Goal: Information Seeking & Learning: Learn about a topic

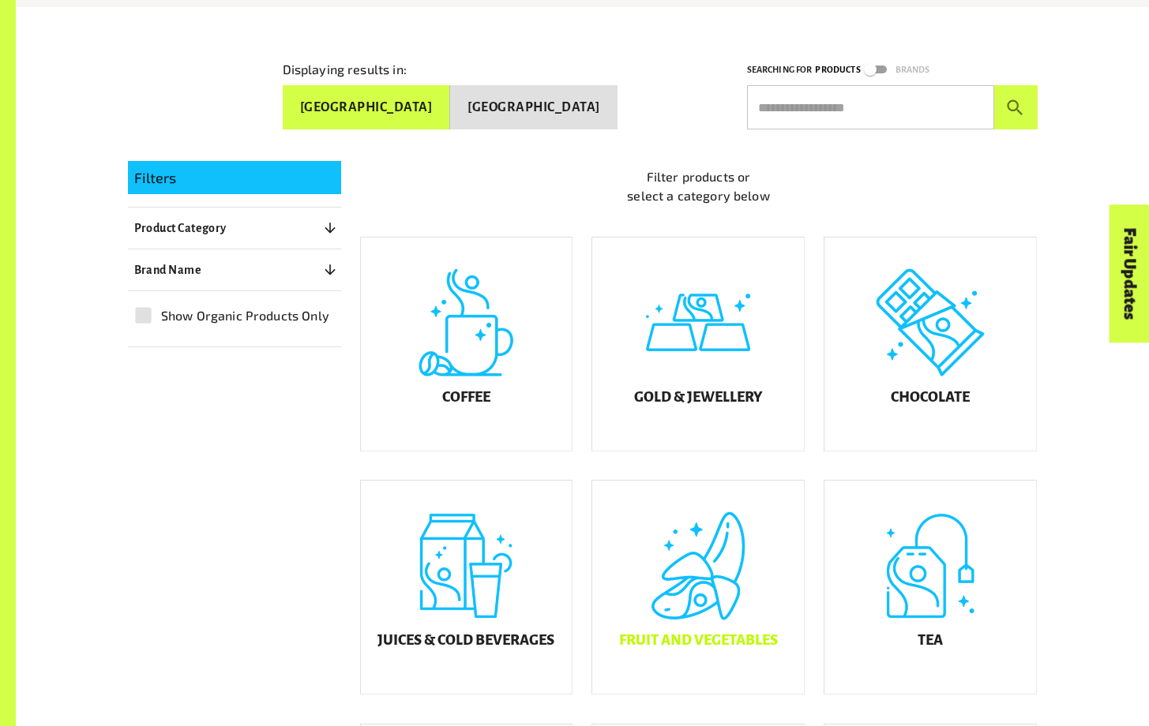
scroll to position [830, 0]
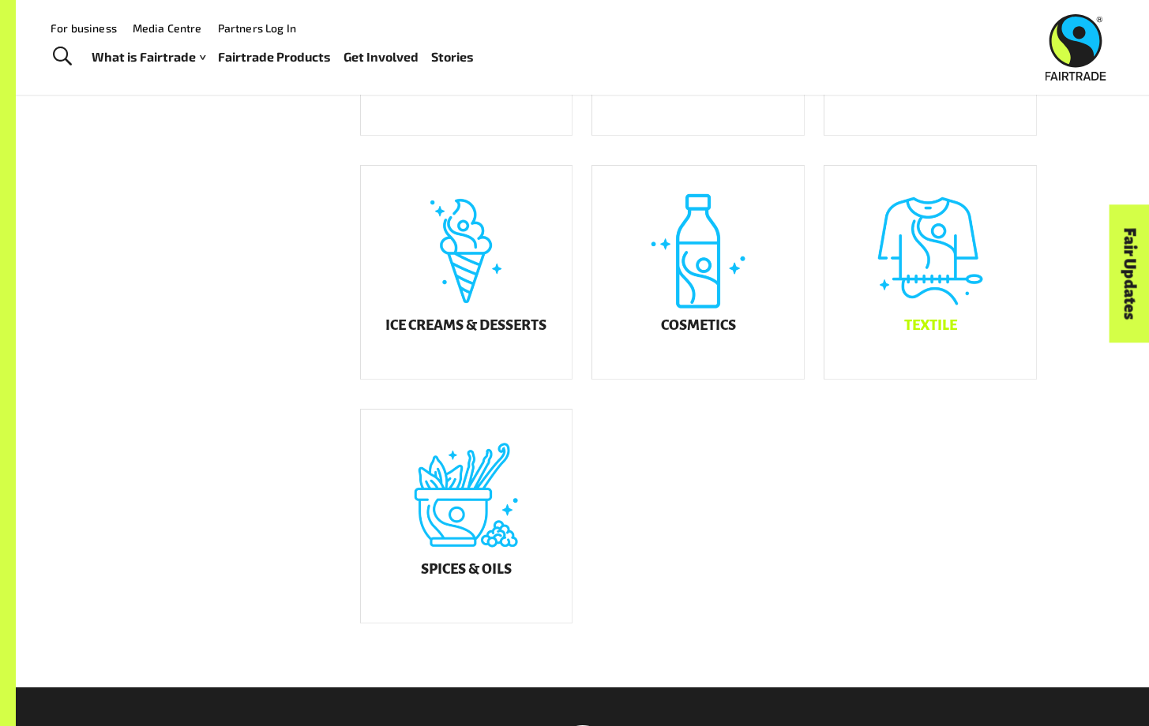
click at [986, 359] on div "Textile" at bounding box center [930, 272] width 212 height 213
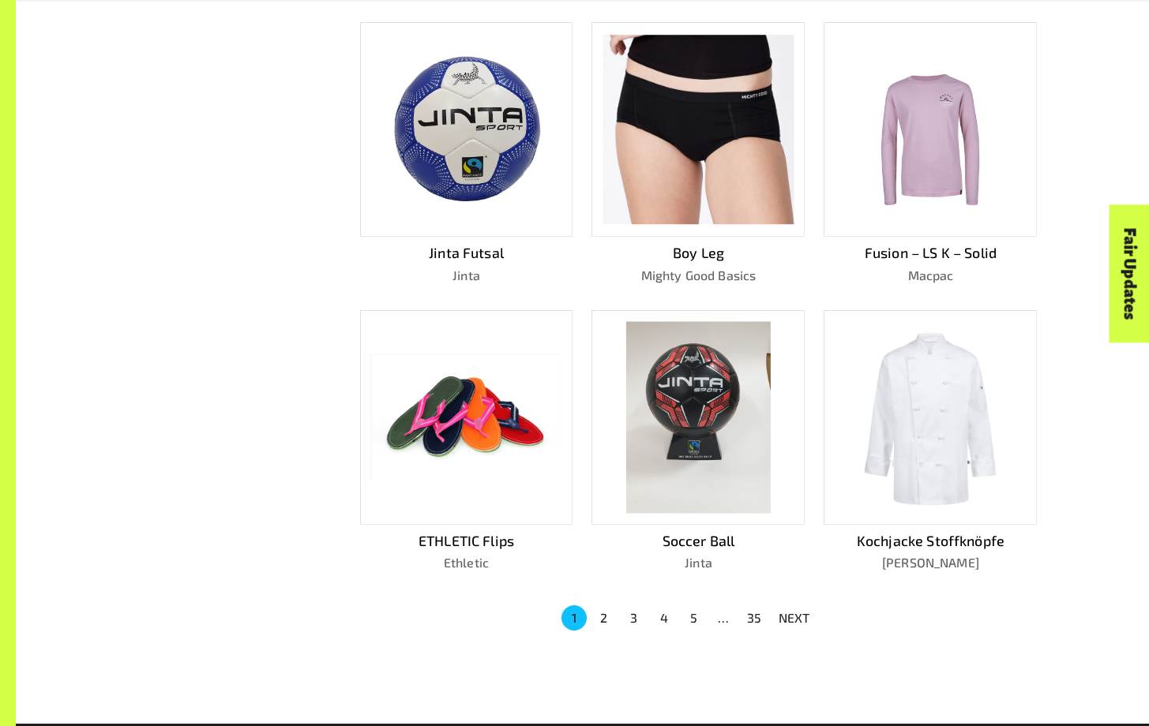
scroll to position [778, 0]
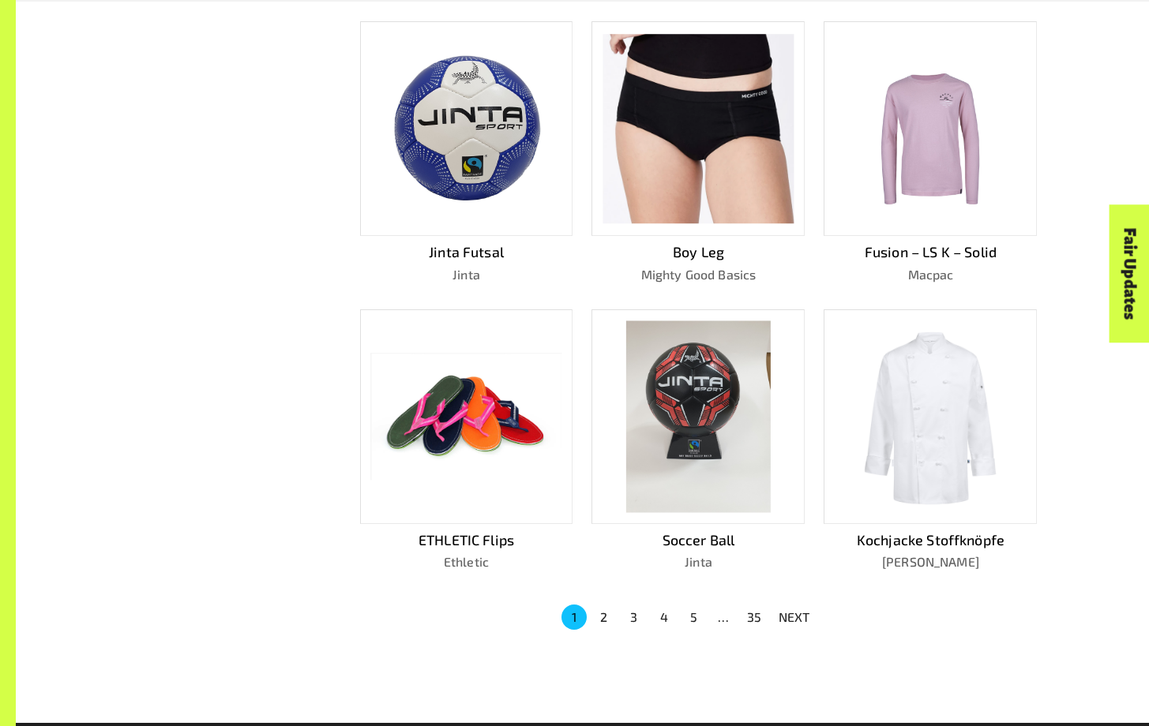
click at [488, 118] on img at bounding box center [466, 128] width 190 height 179
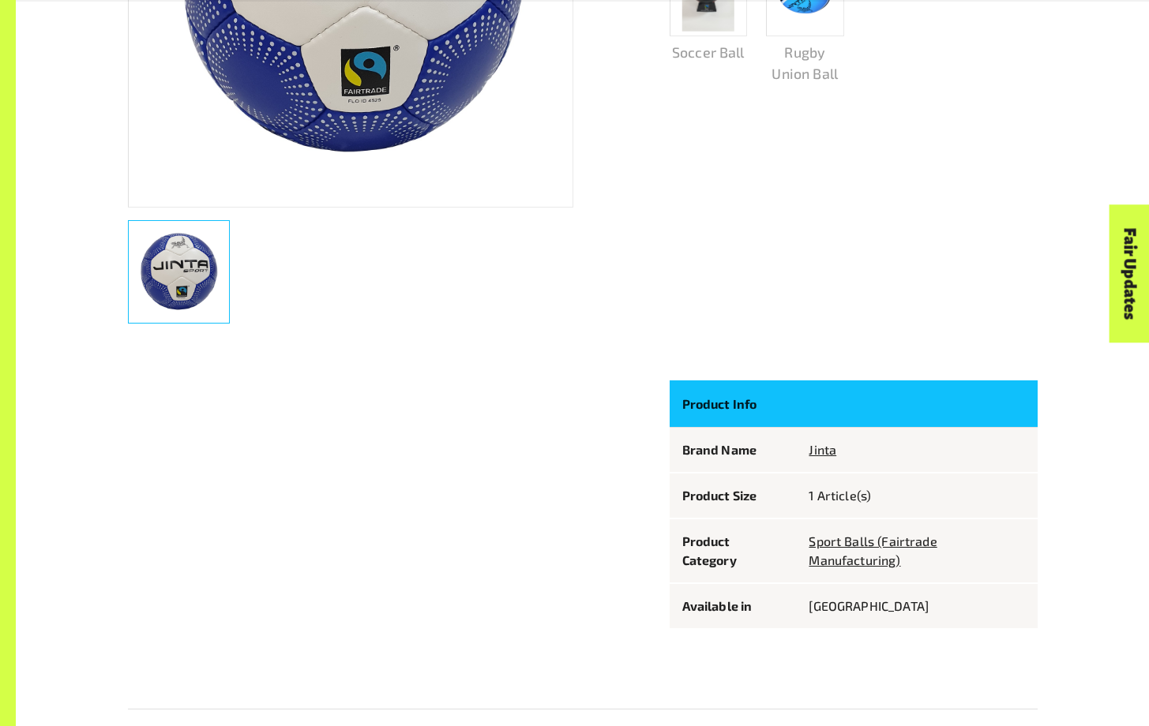
scroll to position [584, 0]
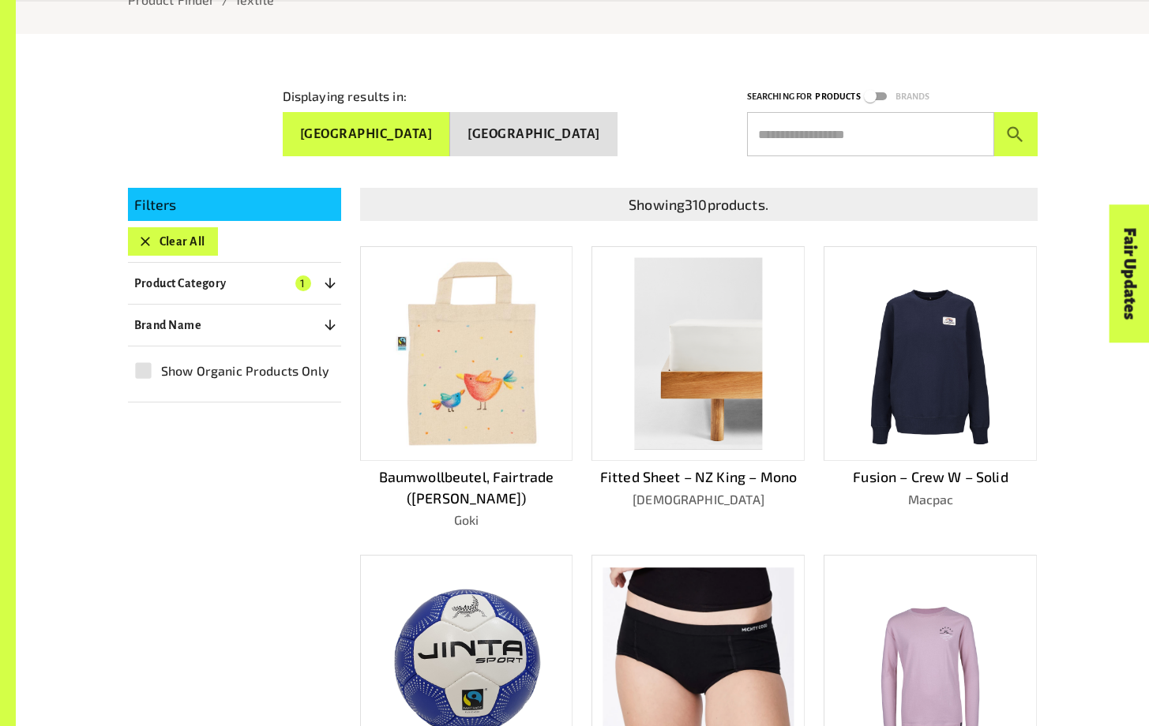
scroll to position [584, 0]
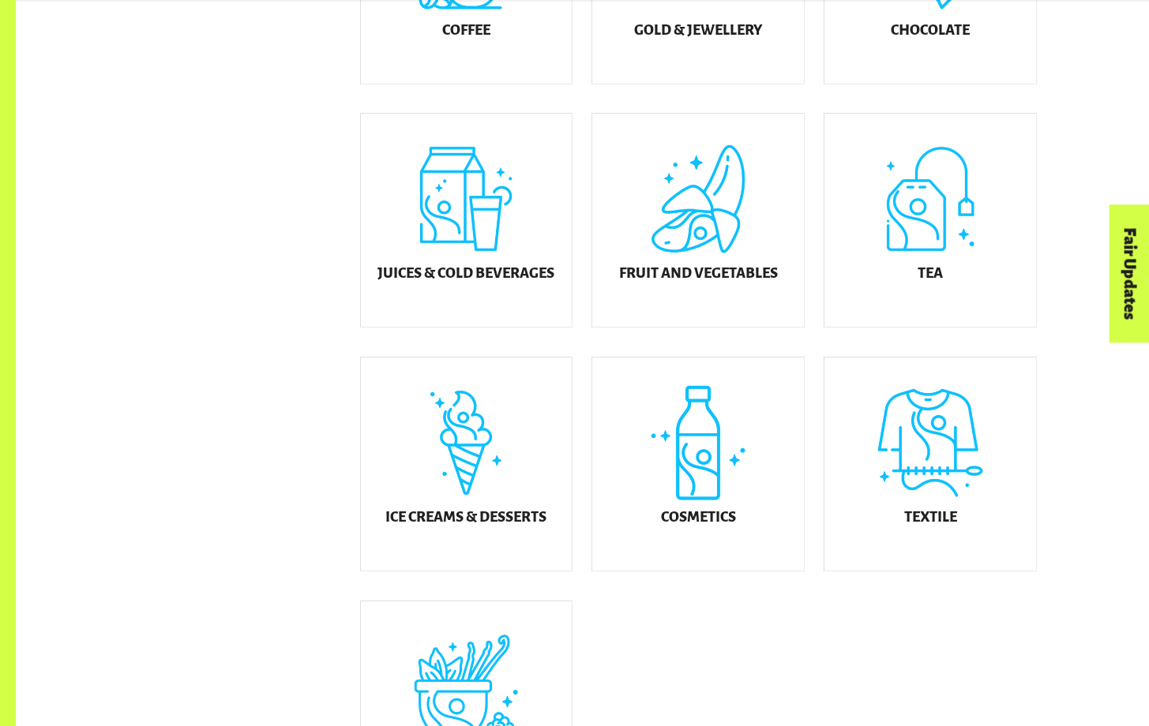
scroll to position [646, 0]
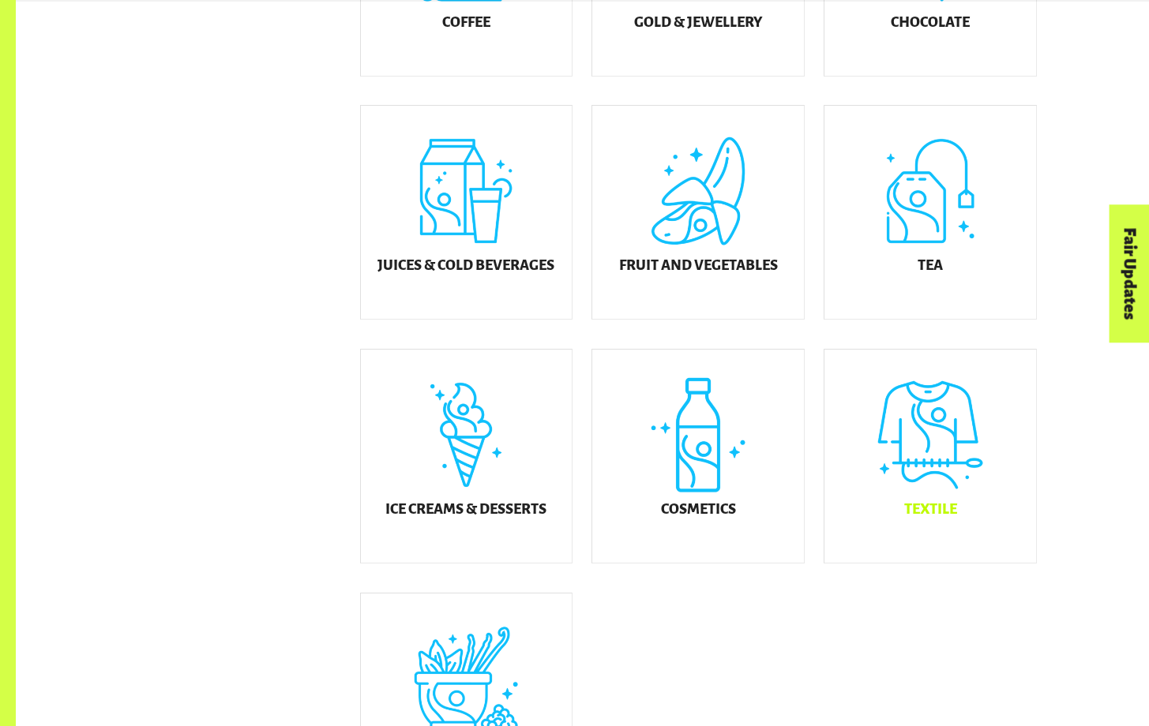
click at [929, 468] on div "Textile" at bounding box center [930, 456] width 212 height 213
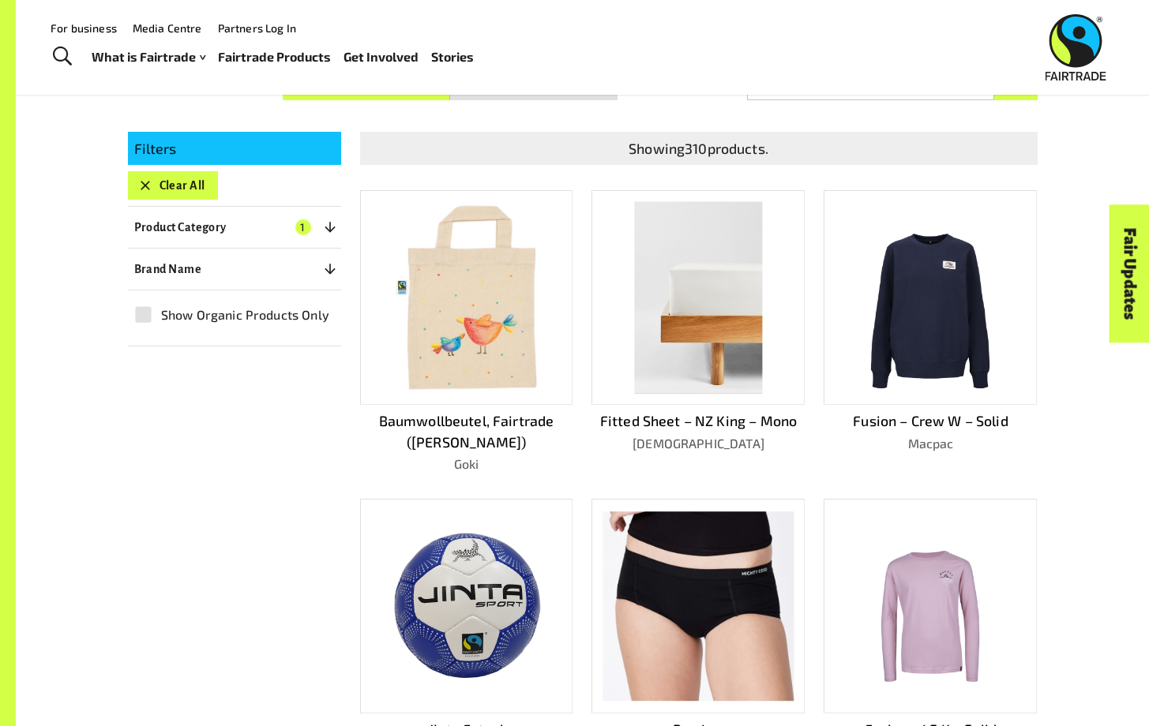
scroll to position [281, 0]
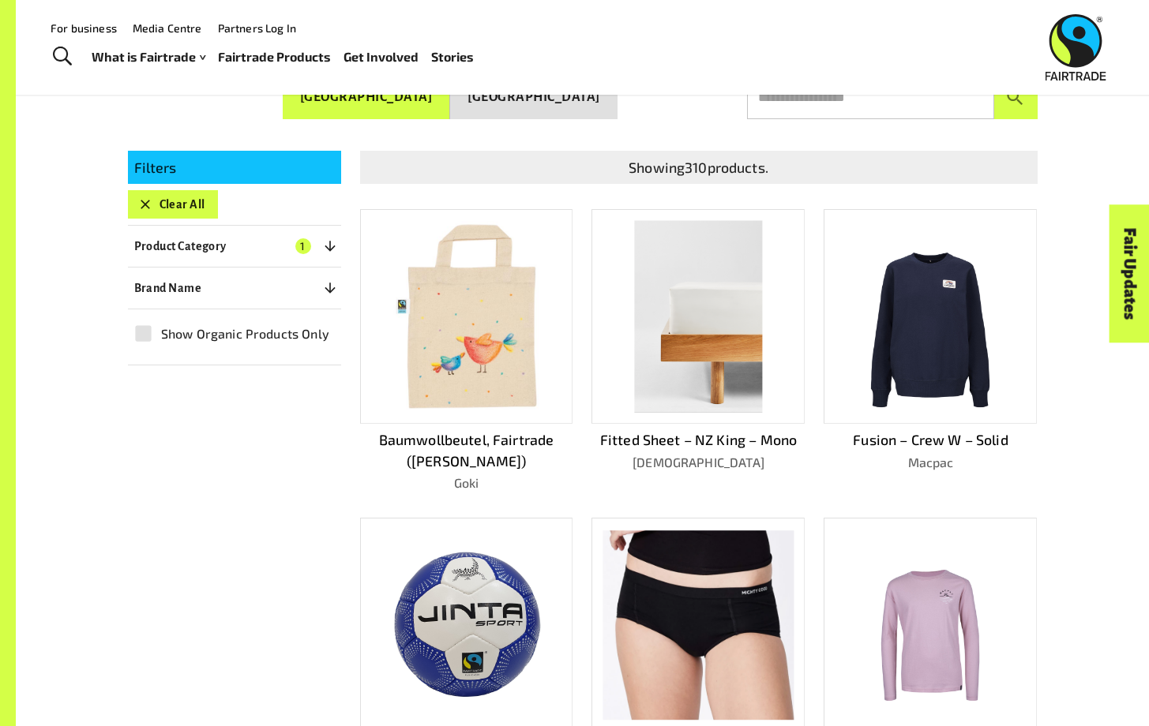
click at [481, 644] on img at bounding box center [466, 625] width 190 height 179
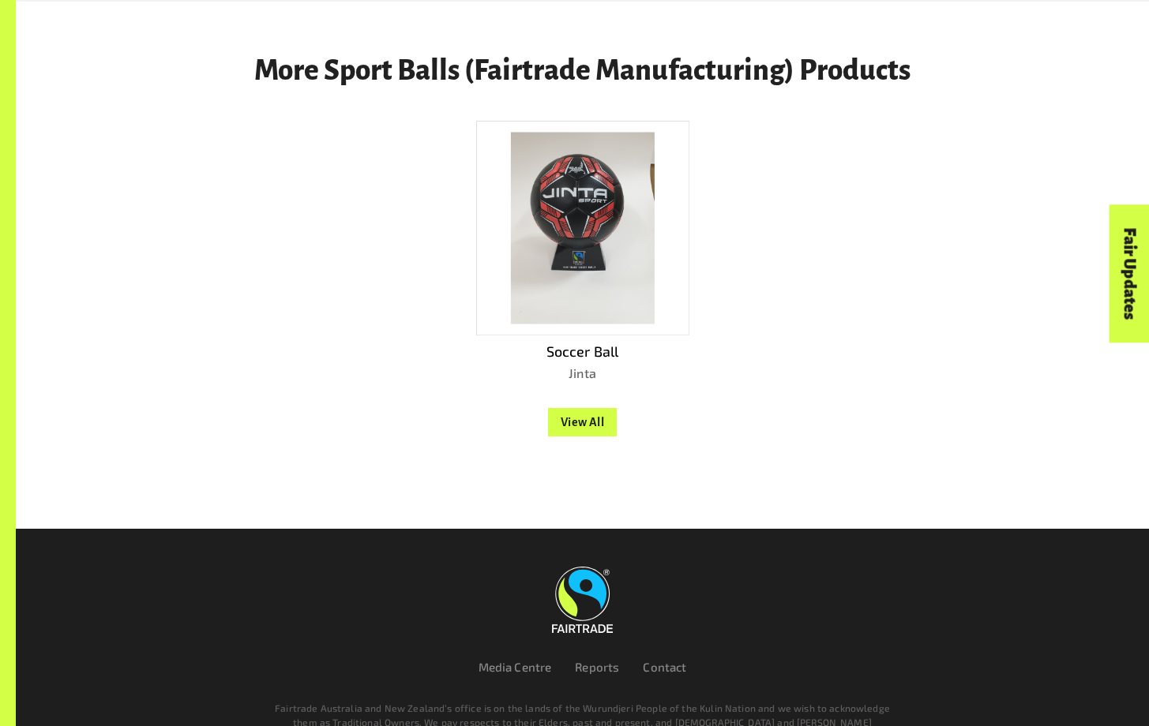
scroll to position [1428, 0]
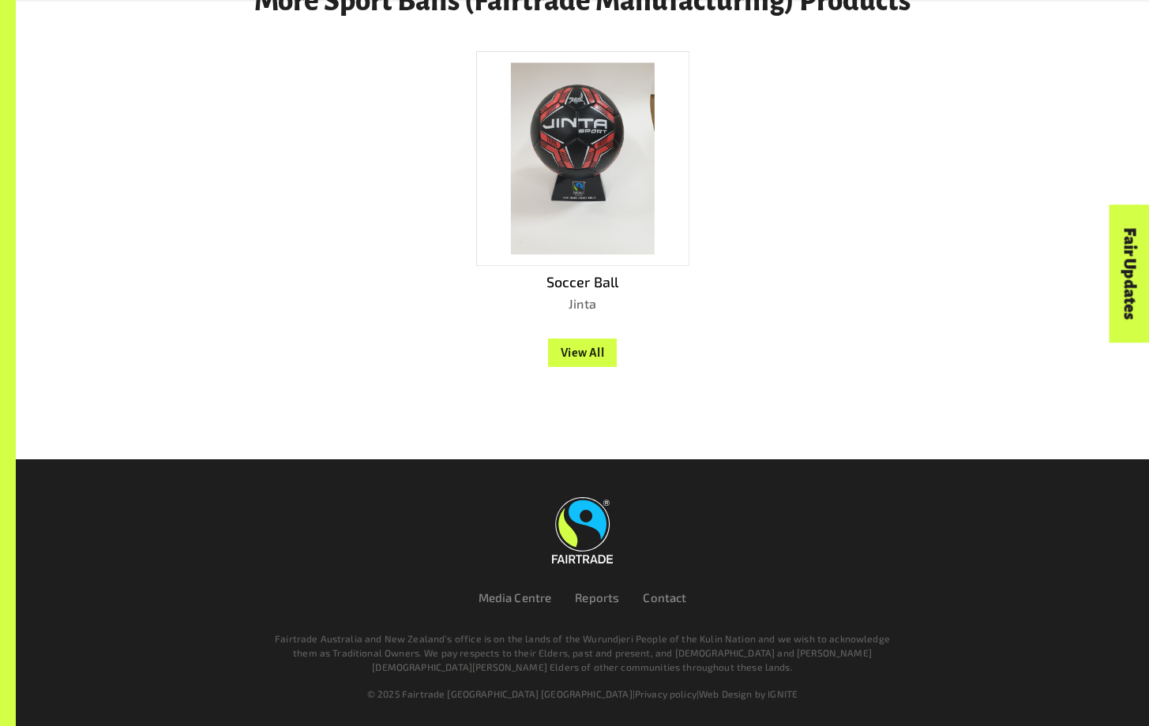
click at [570, 356] on button "View All" at bounding box center [582, 353] width 69 height 28
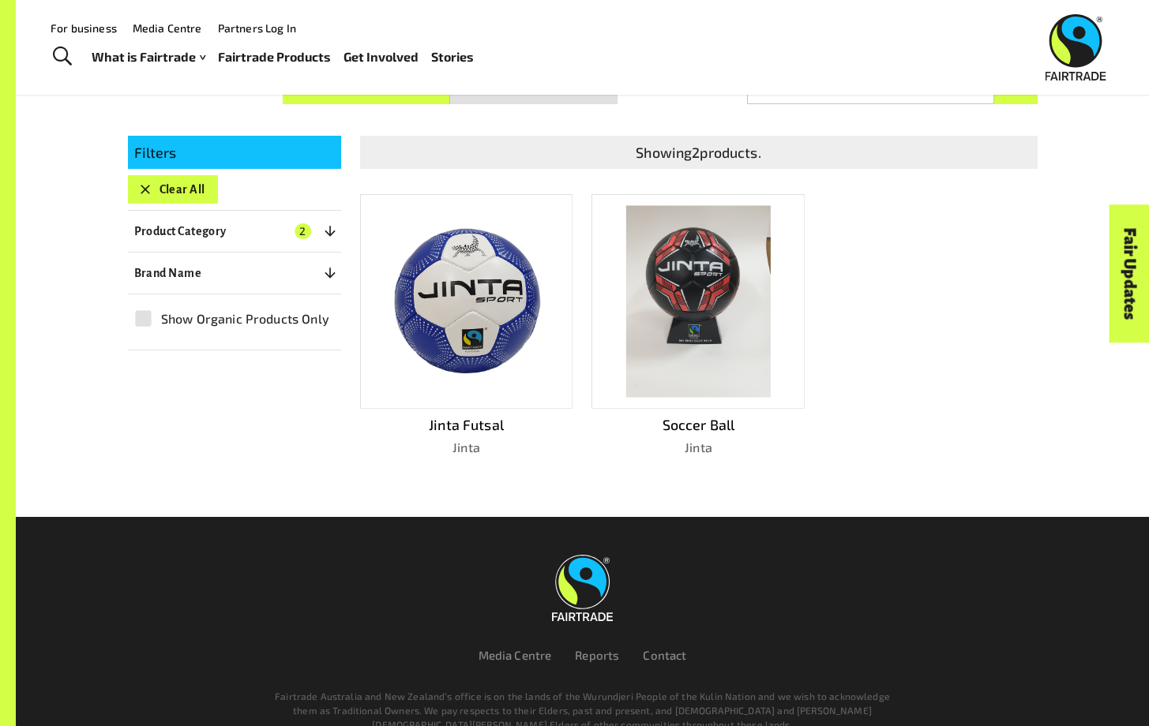
scroll to position [281, 0]
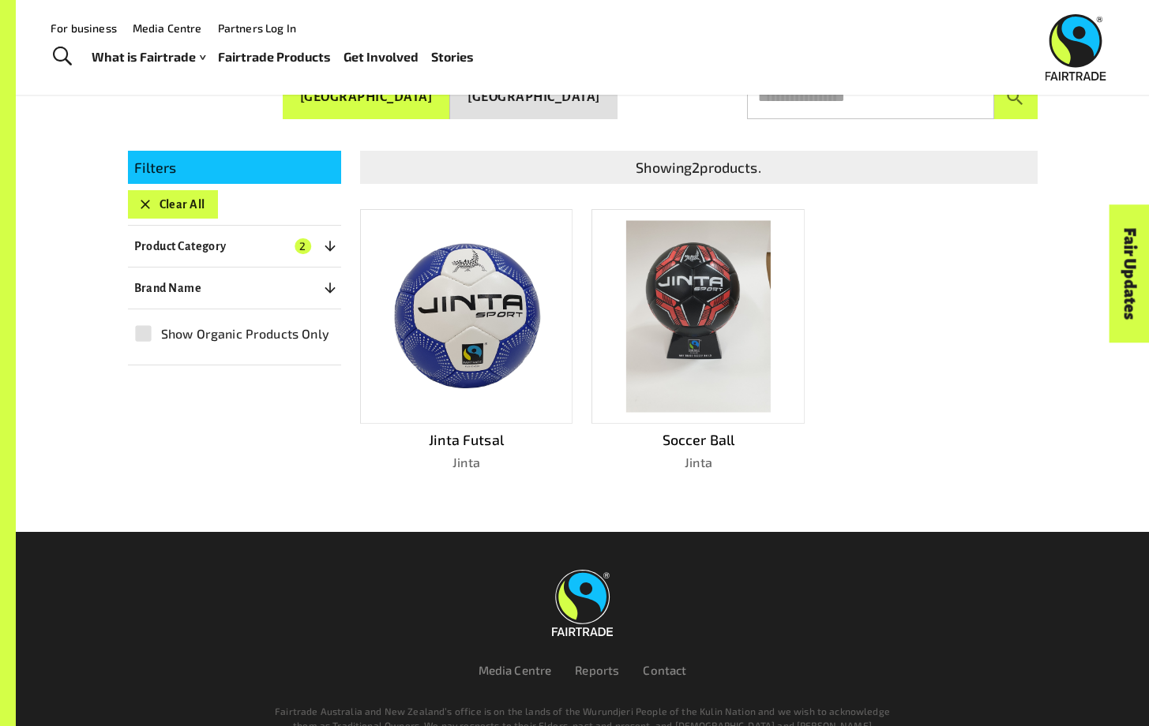
click at [729, 343] on img at bounding box center [698, 317] width 144 height 192
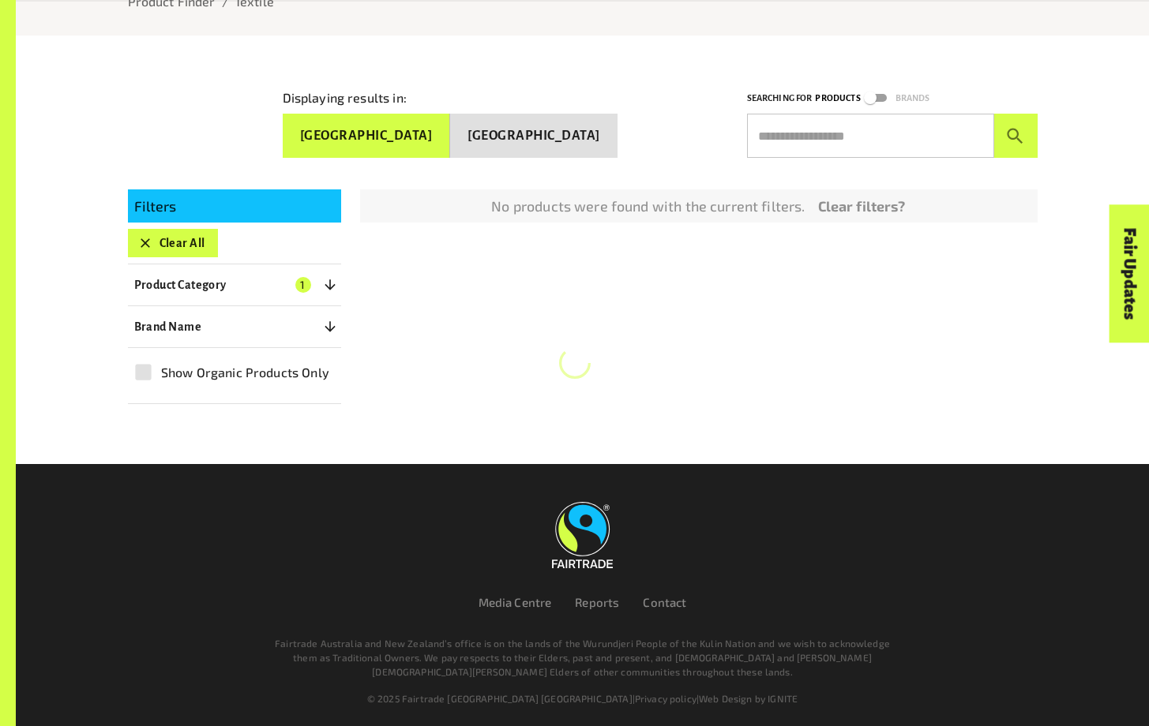
scroll to position [244, 0]
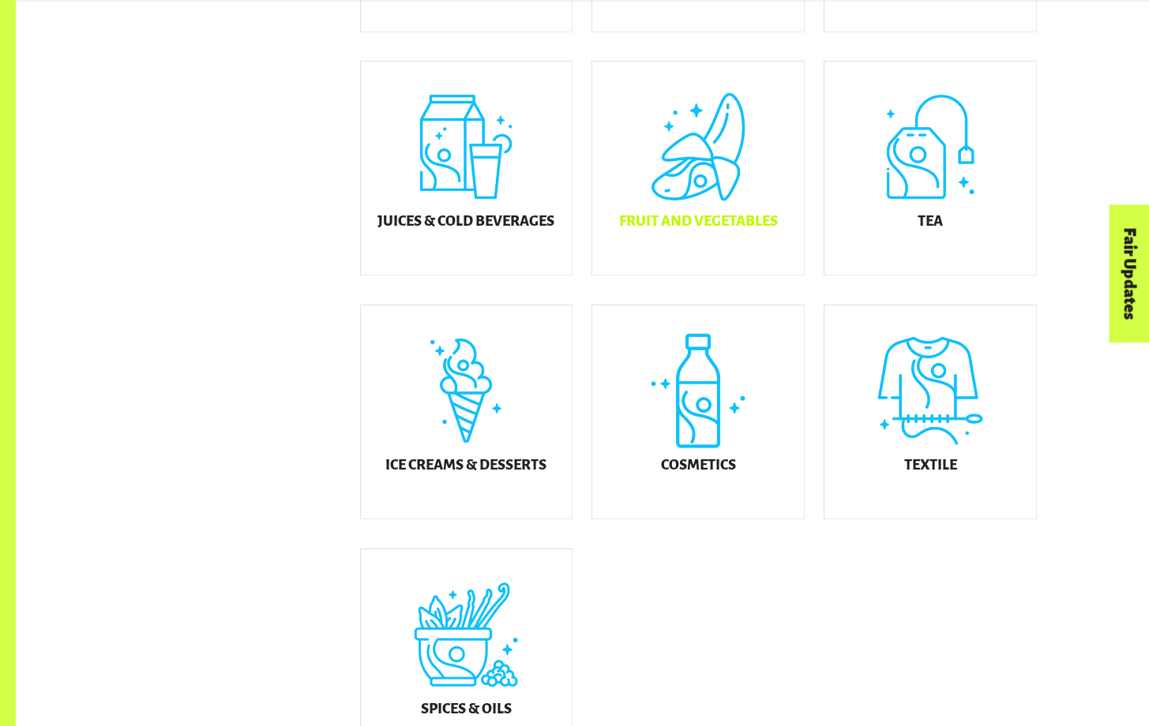
scroll to position [710, 0]
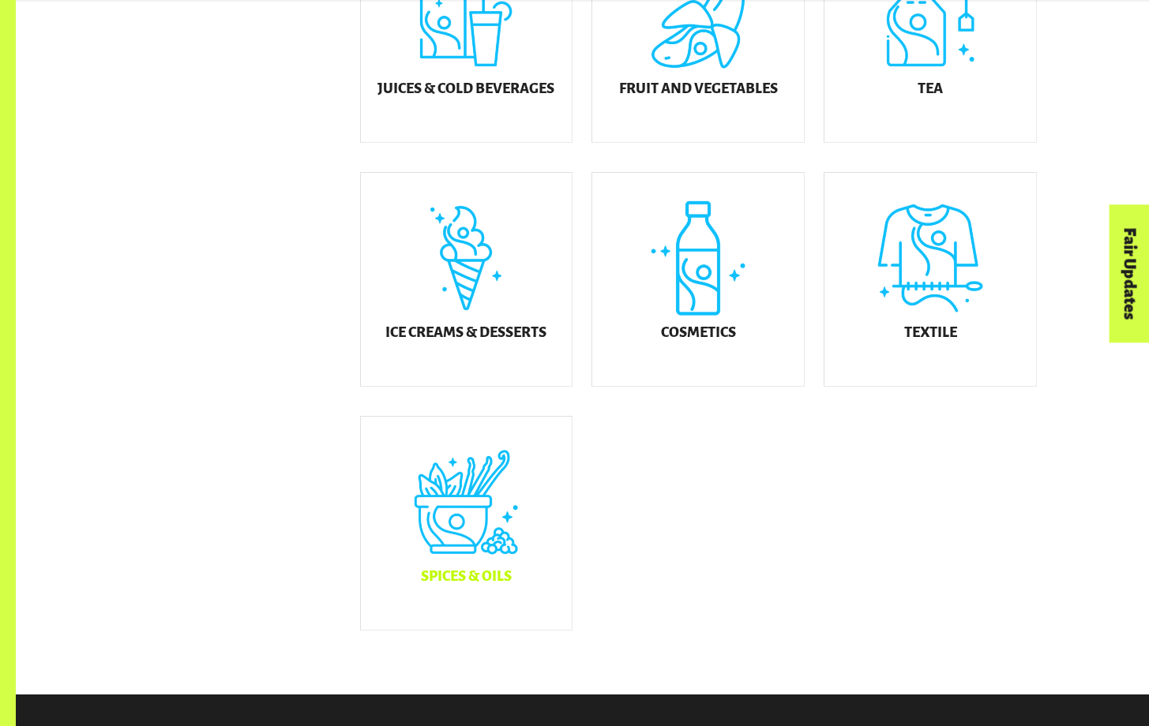
click at [474, 569] on div "Spices & Oils" at bounding box center [467, 523] width 212 height 213
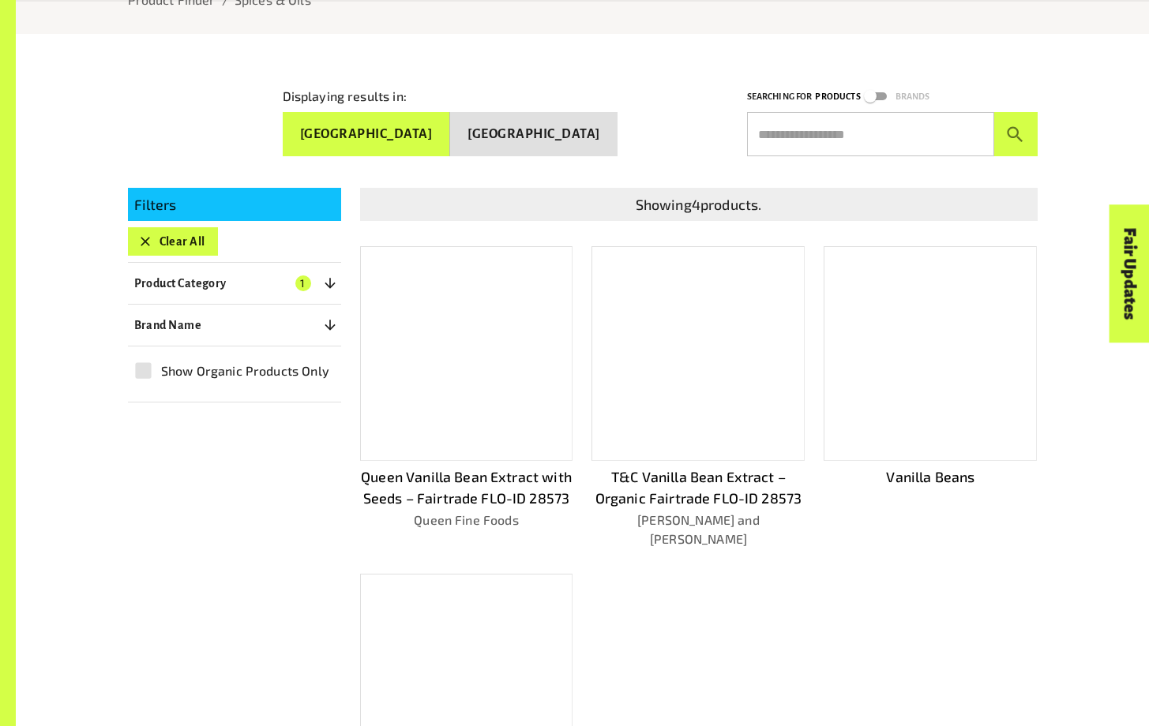
scroll to position [661, 0]
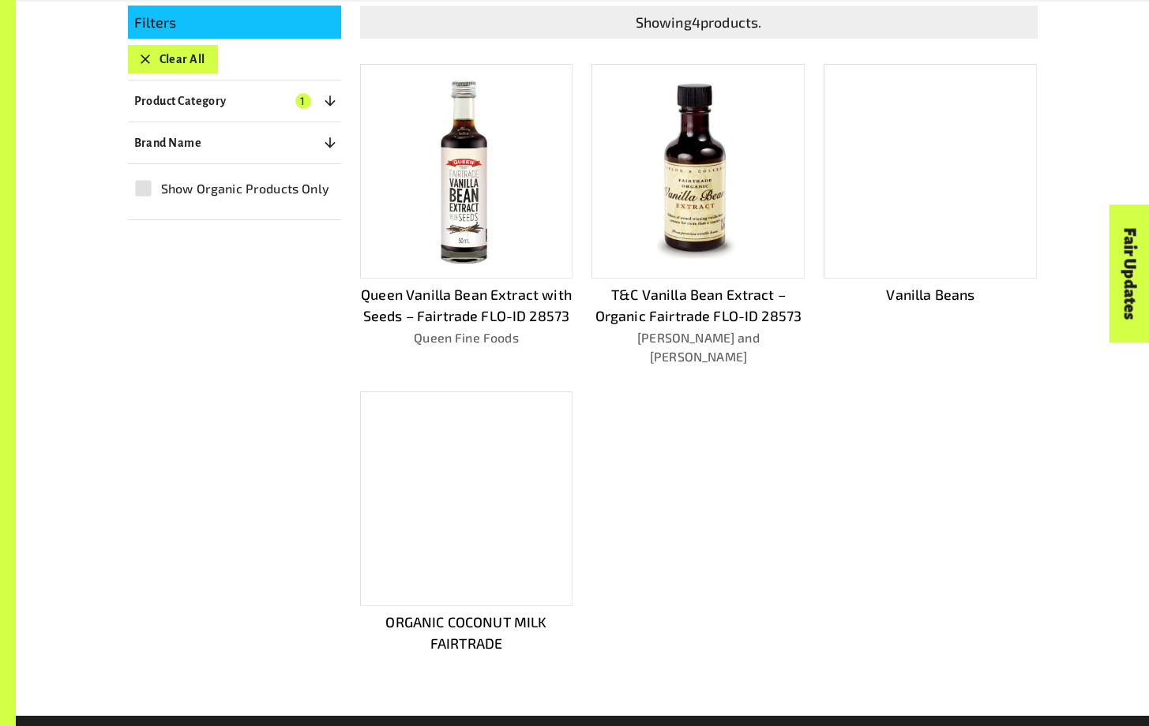
click at [905, 180] on div at bounding box center [929, 171] width 213 height 215
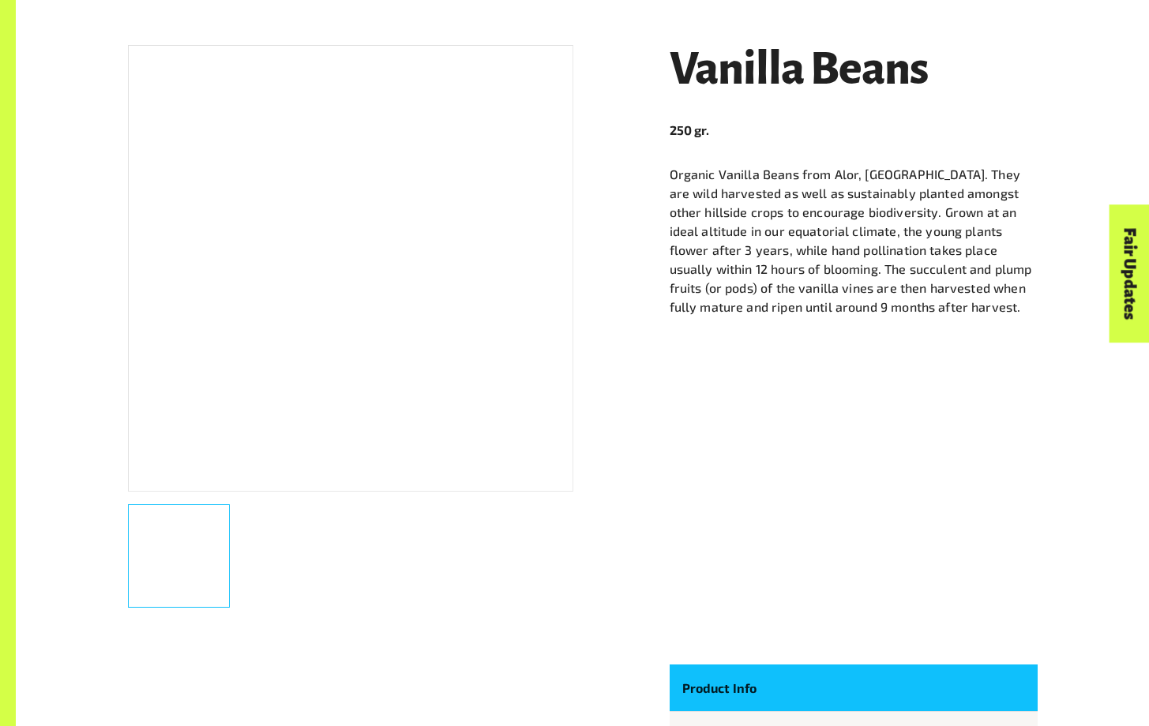
scroll to position [535, 0]
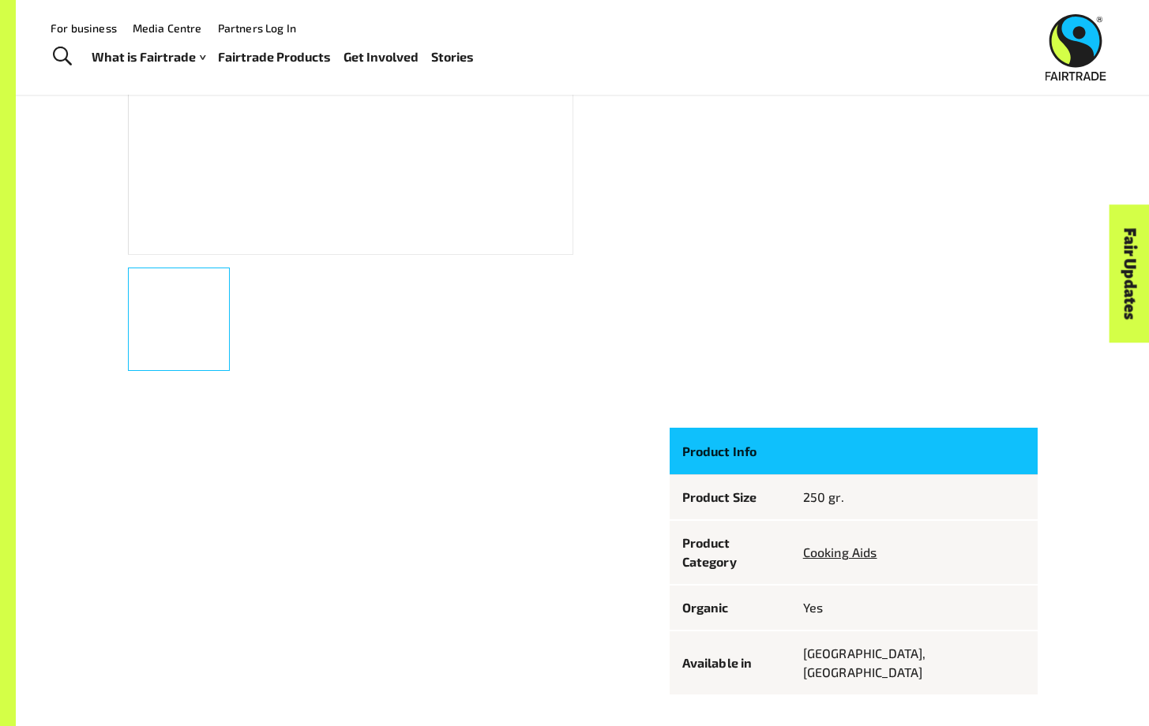
click at [191, 184] on div at bounding box center [350, 31] width 445 height 447
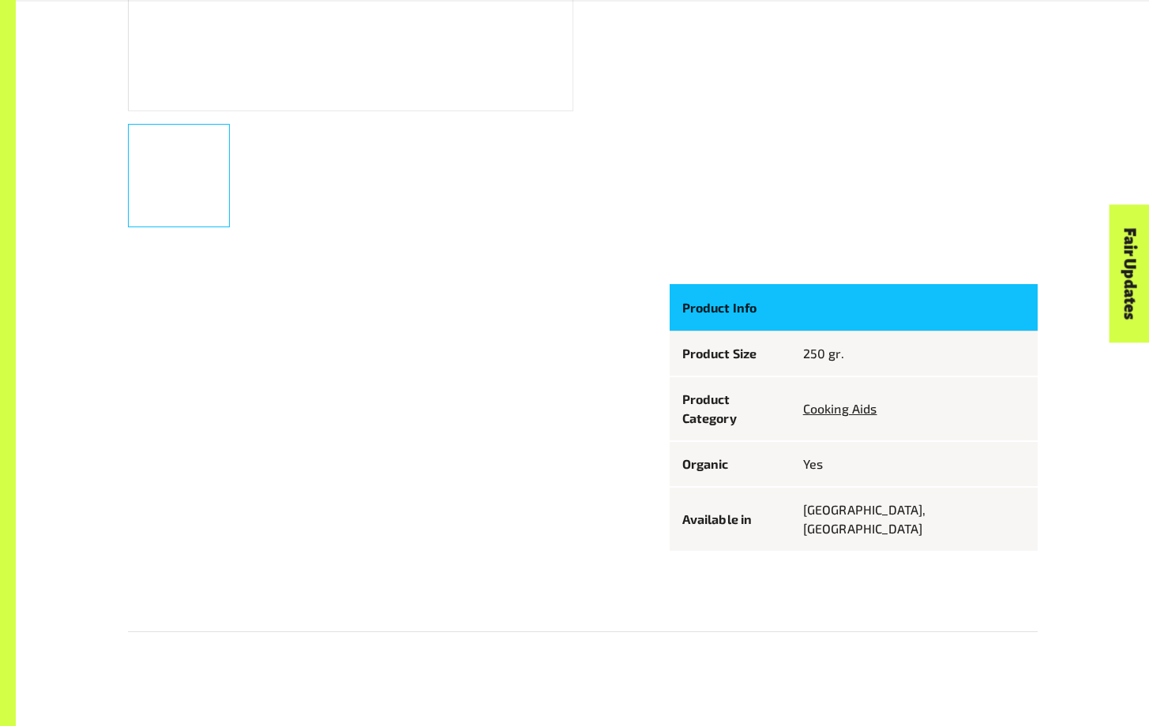
scroll to position [680, 0]
click at [628, 373] on div "Vanilla Beans 250 gr. Organic Vanilla Beans from Alor, [GEOGRAPHIC_DATA]. They …" at bounding box center [573, 98] width 928 height 945
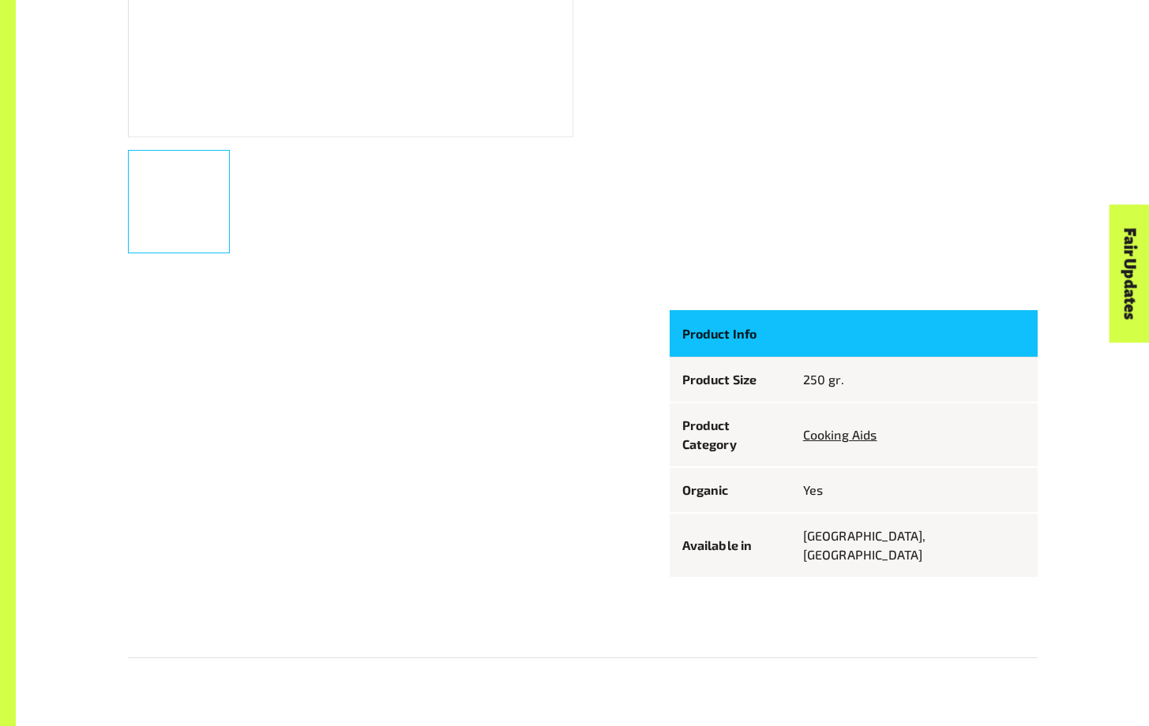
scroll to position [679, 0]
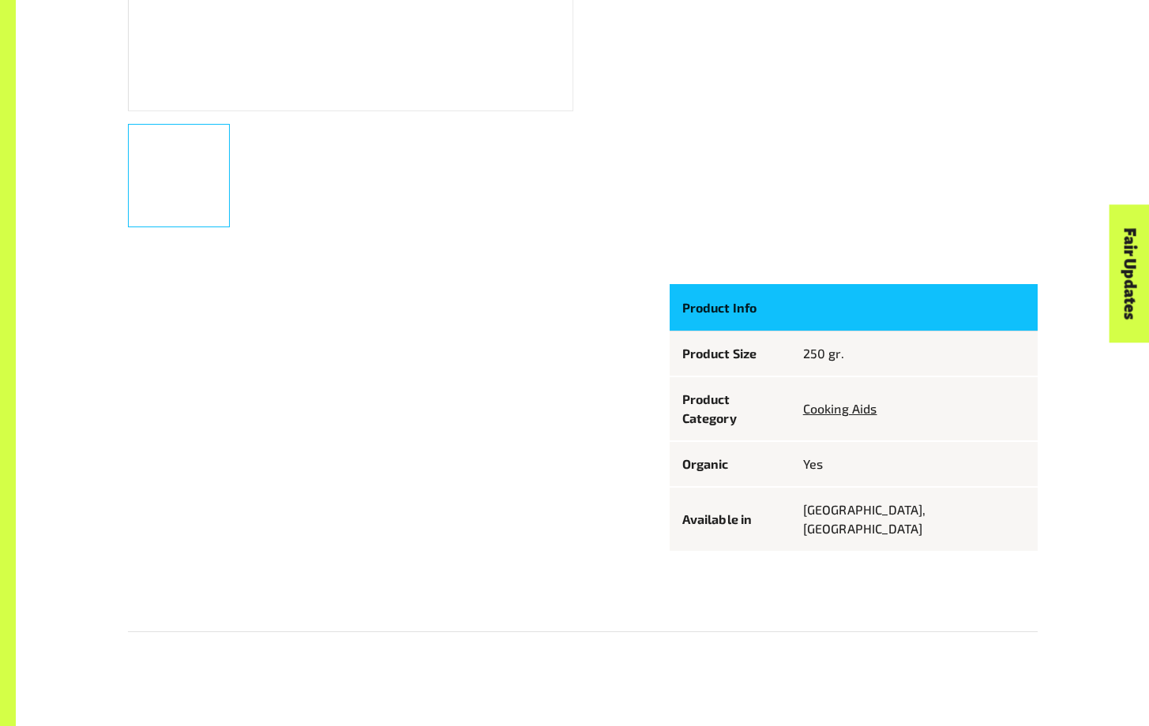
click at [984, 500] on p "[GEOGRAPHIC_DATA], [GEOGRAPHIC_DATA]" at bounding box center [914, 519] width 222 height 38
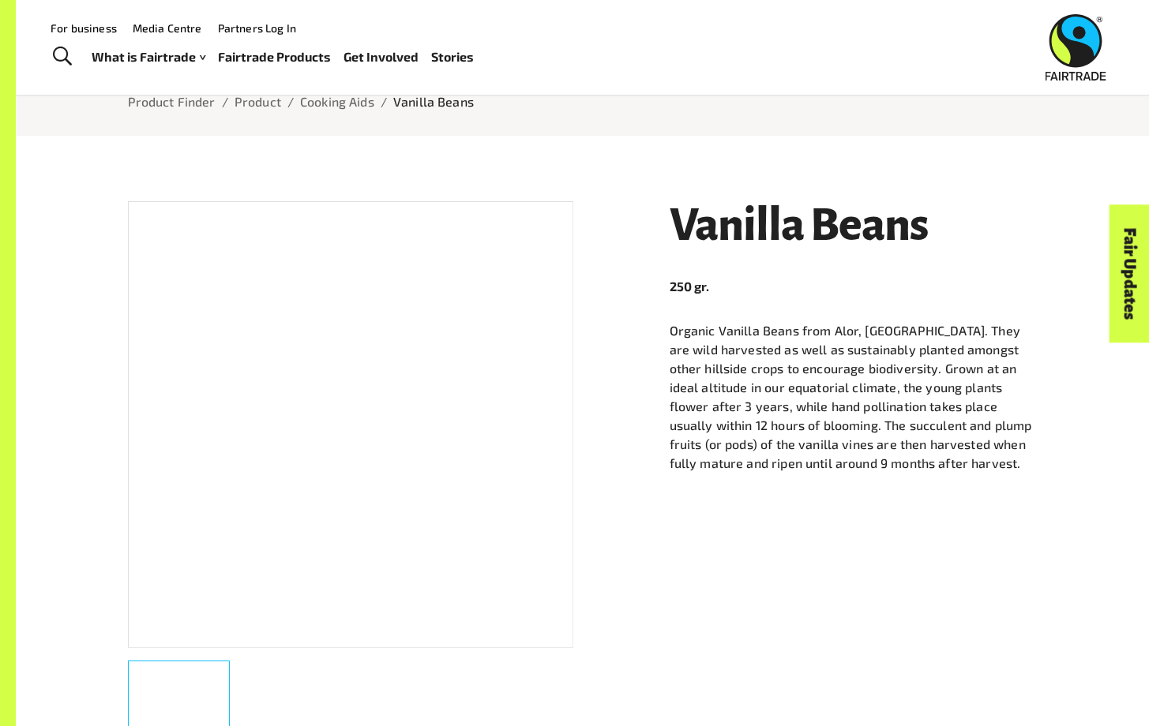
scroll to position [149, 0]
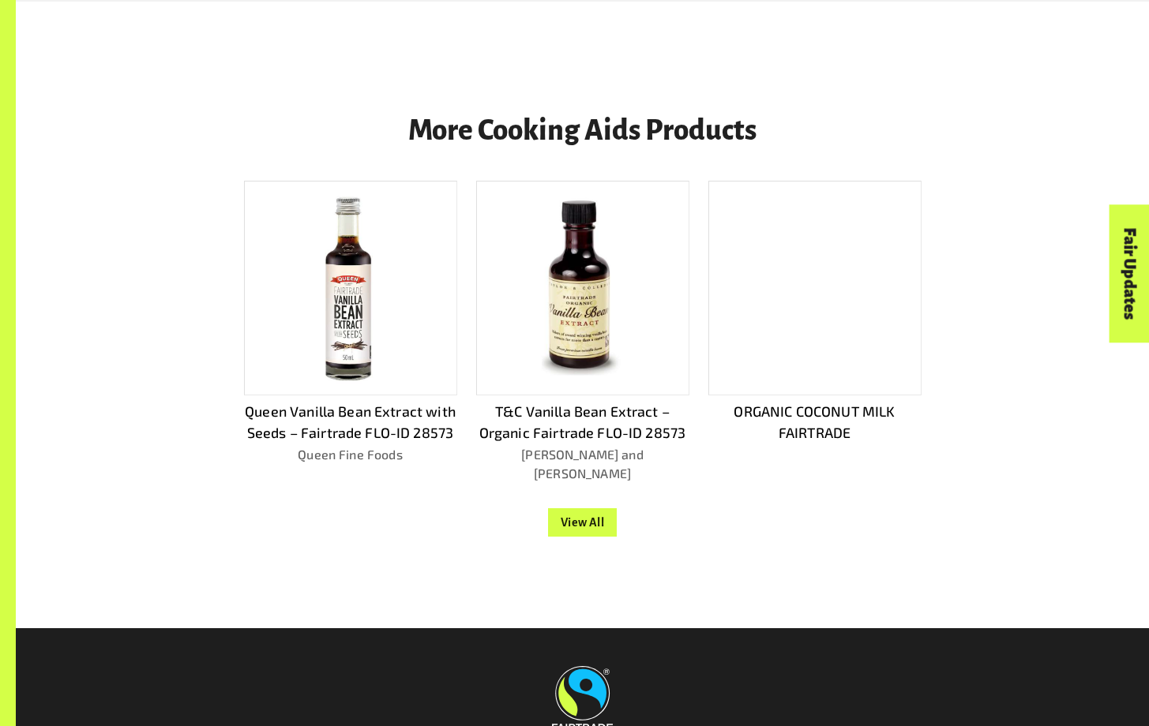
click at [575, 313] on img at bounding box center [582, 289] width 82 height 192
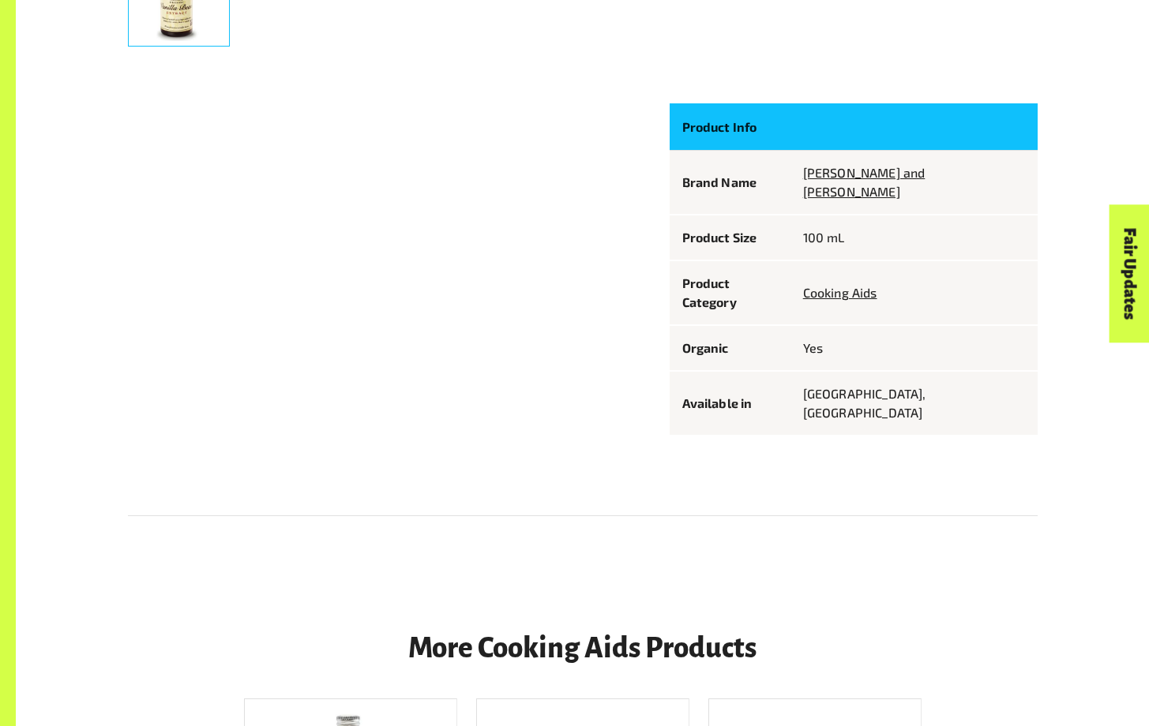
scroll to position [851, 0]
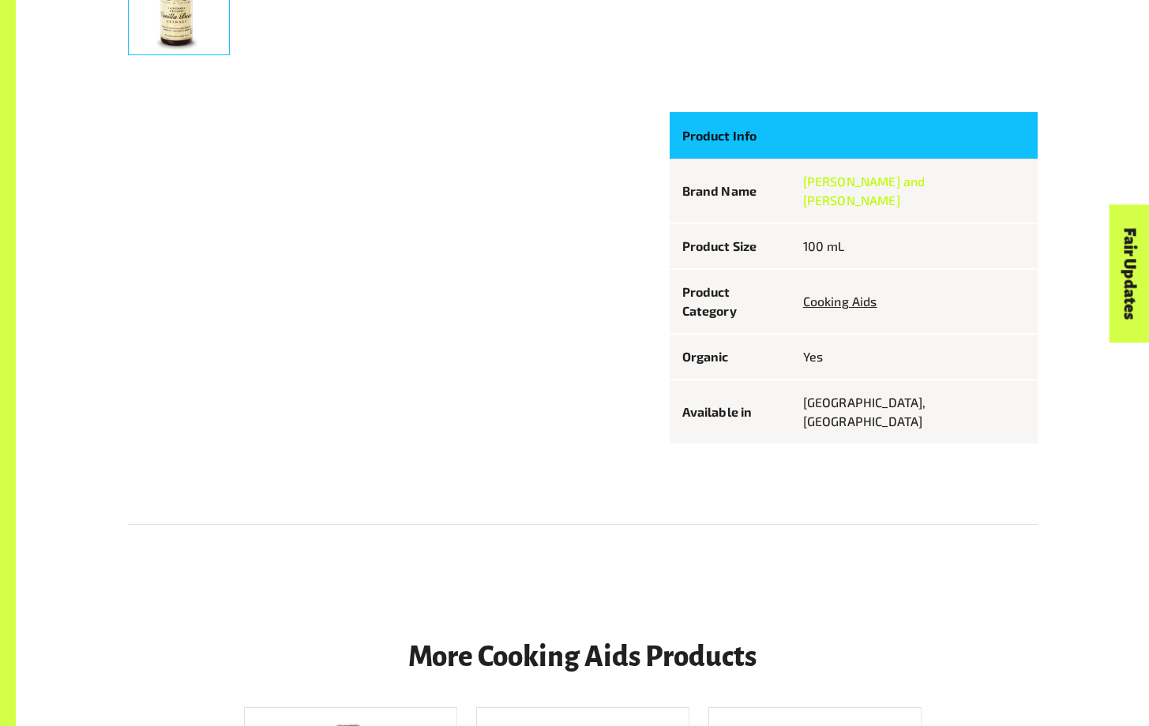
click at [905, 187] on link "[PERSON_NAME] and [PERSON_NAME]" at bounding box center [864, 191] width 122 height 34
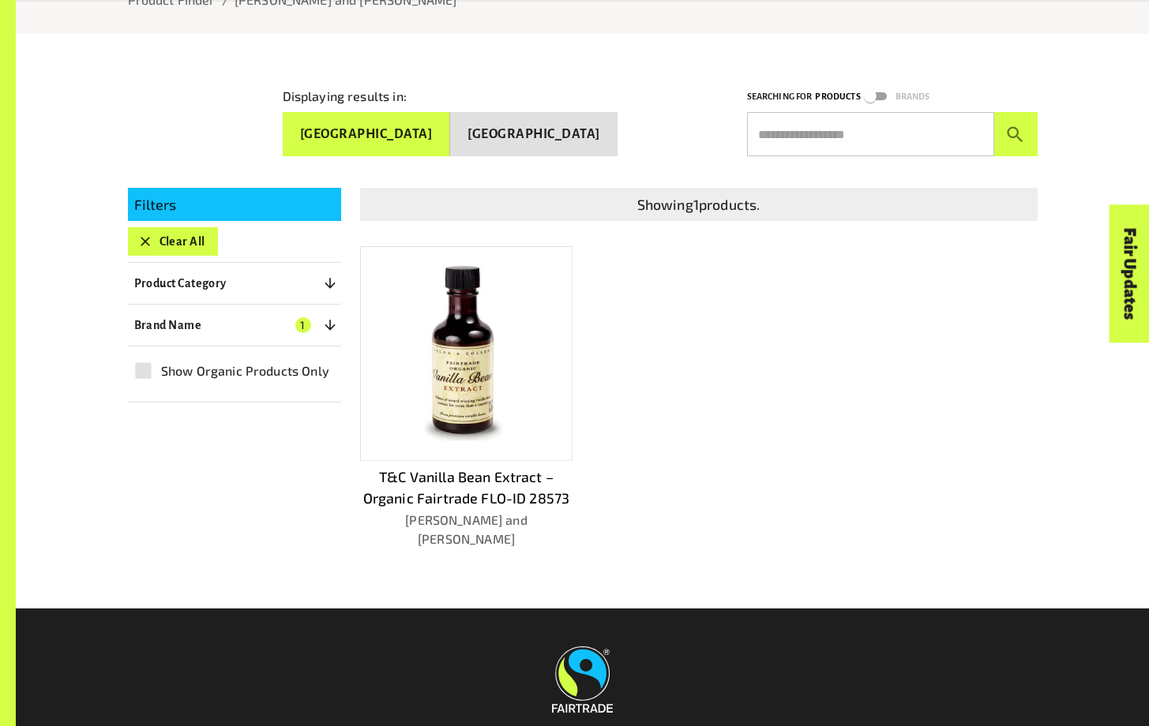
scroll to position [372, 0]
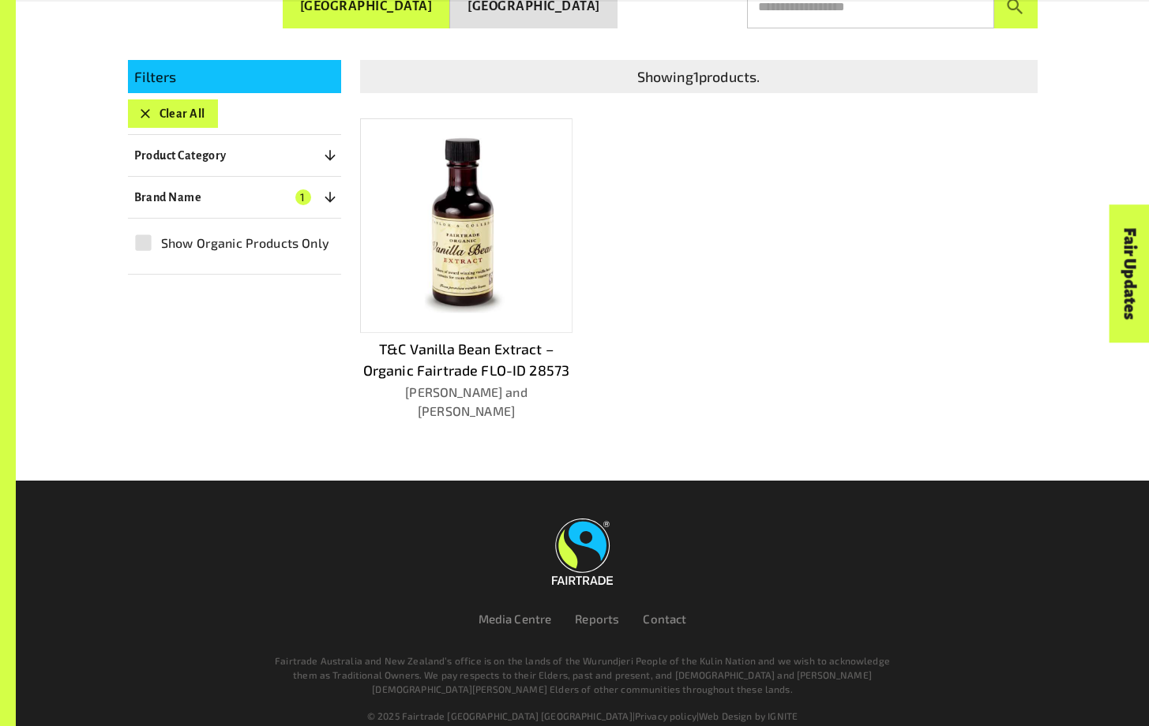
click at [462, 329] on div "T&C Vanilla Bean Extract – Organic Fairtrade FLO-ID 28573 [PERSON_NAME] and [PE…" at bounding box center [466, 269] width 213 height 302
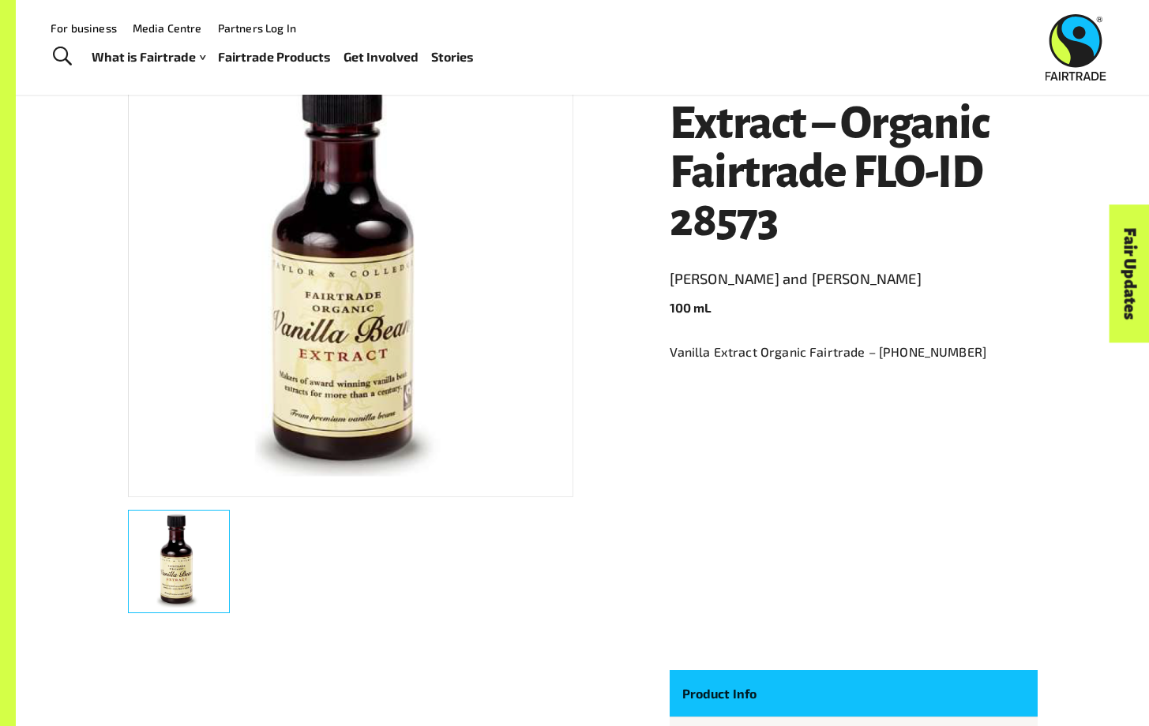
scroll to position [281, 0]
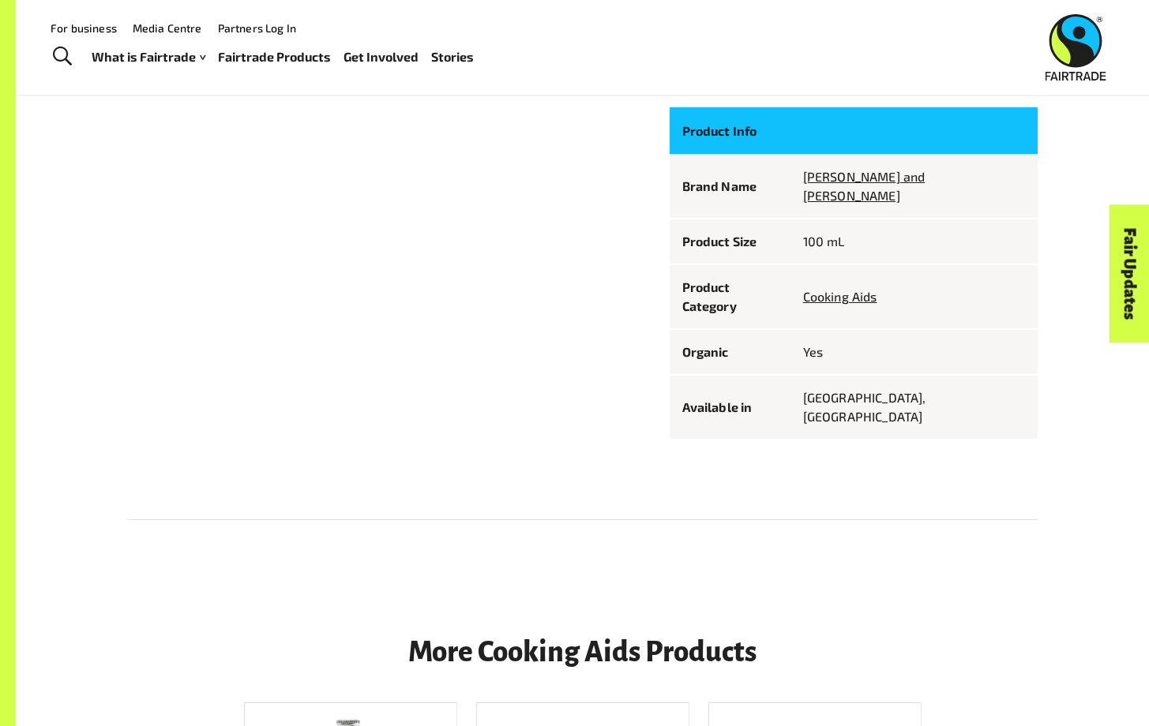
scroll to position [851, 0]
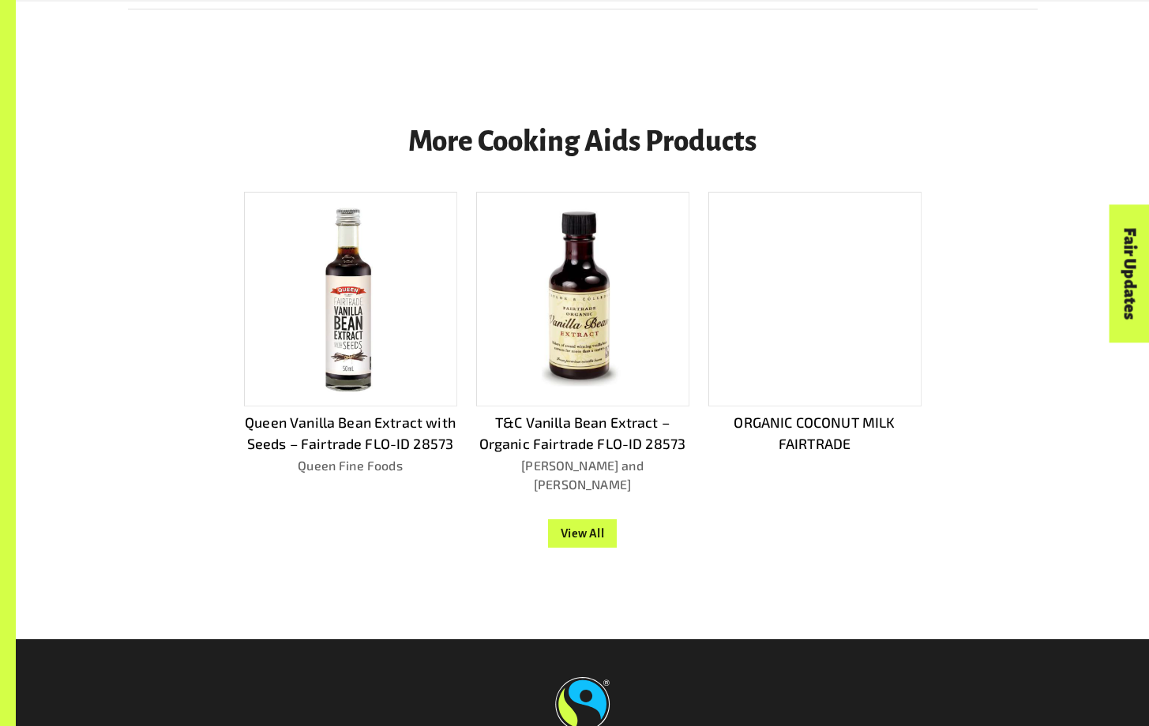
scroll to position [1313, 0]
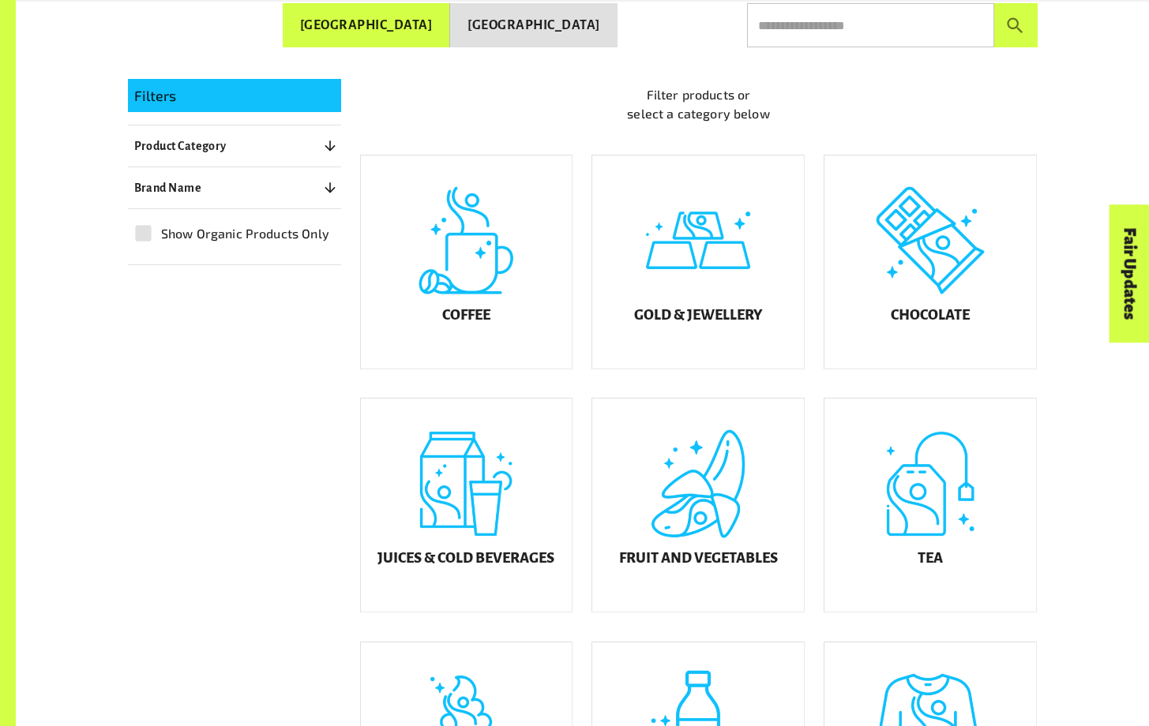
scroll to position [354, 0]
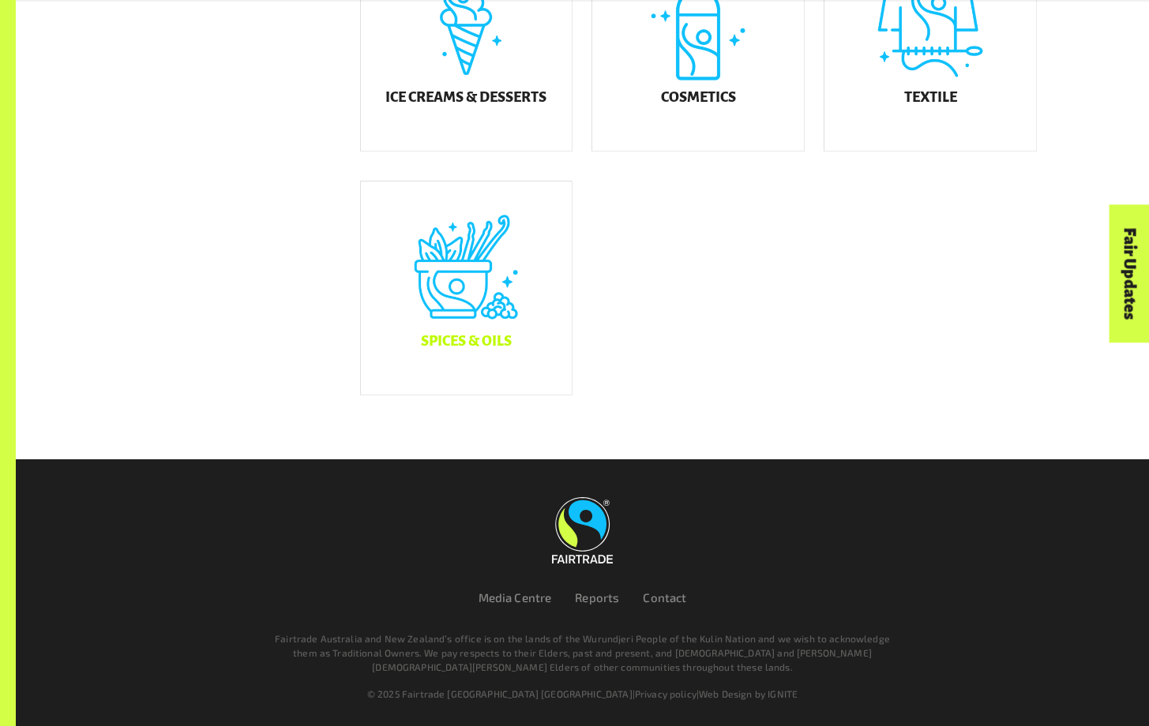
click at [503, 355] on div "Spices & Oils" at bounding box center [467, 288] width 212 height 213
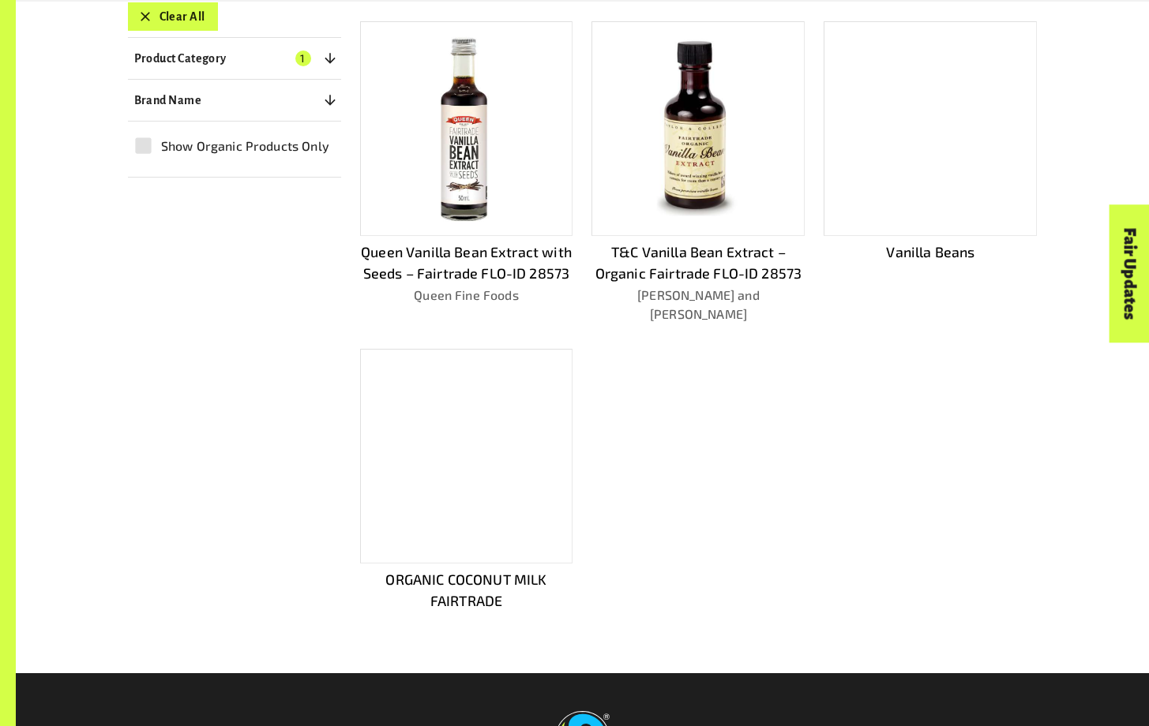
click at [493, 462] on div at bounding box center [466, 456] width 213 height 215
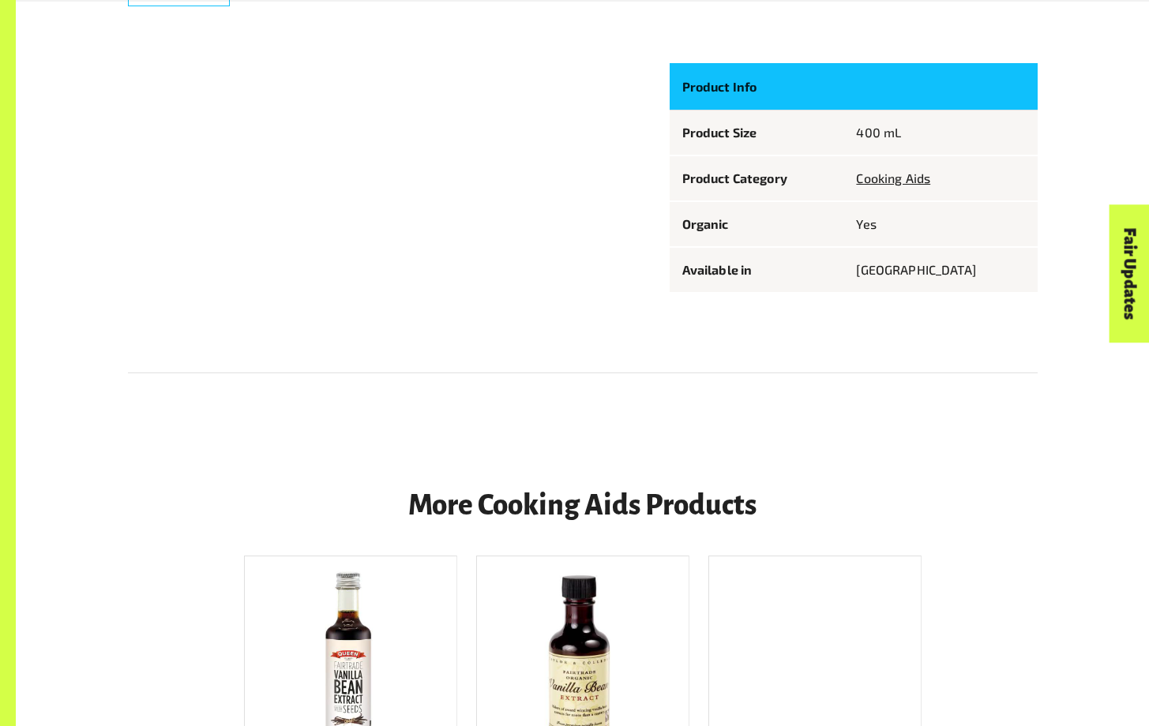
scroll to position [895, 0]
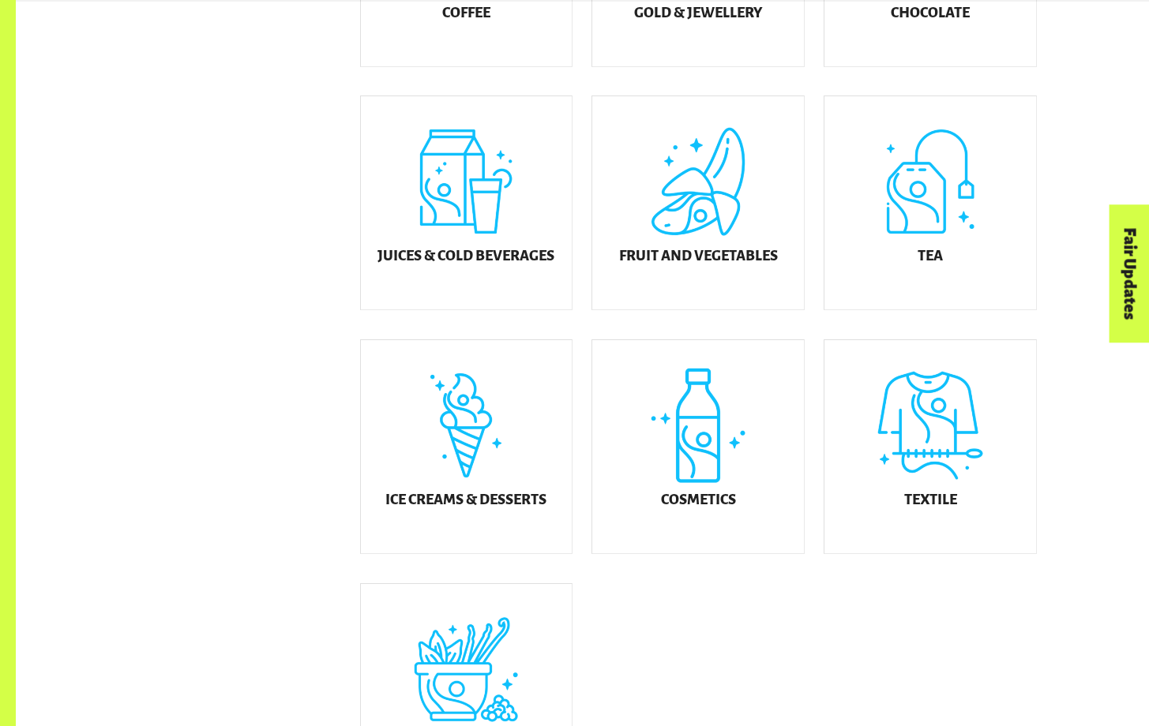
scroll to position [661, 0]
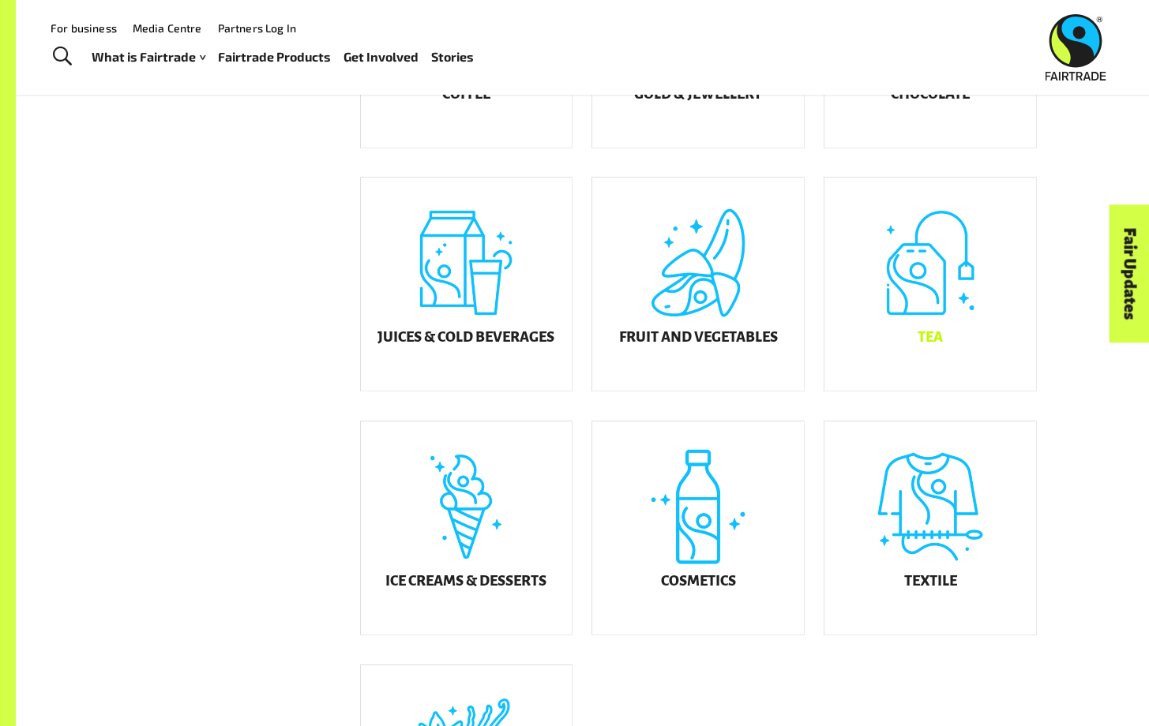
click at [944, 331] on div "Tea" at bounding box center [930, 284] width 212 height 213
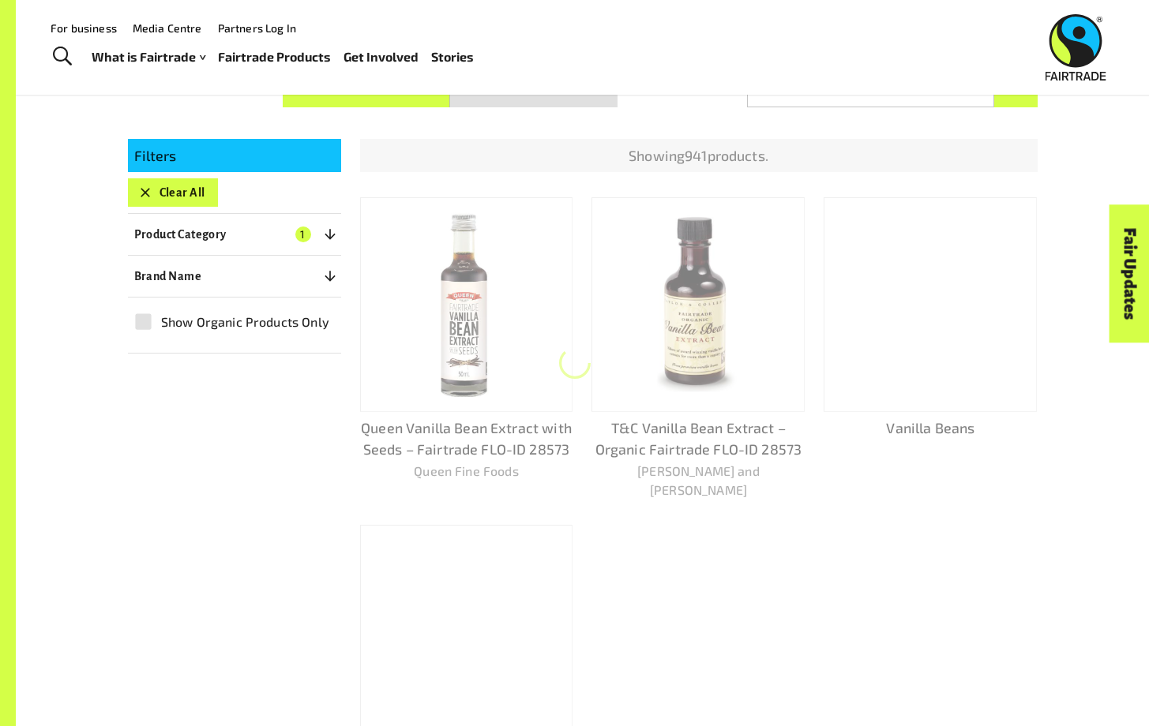
scroll to position [281, 0]
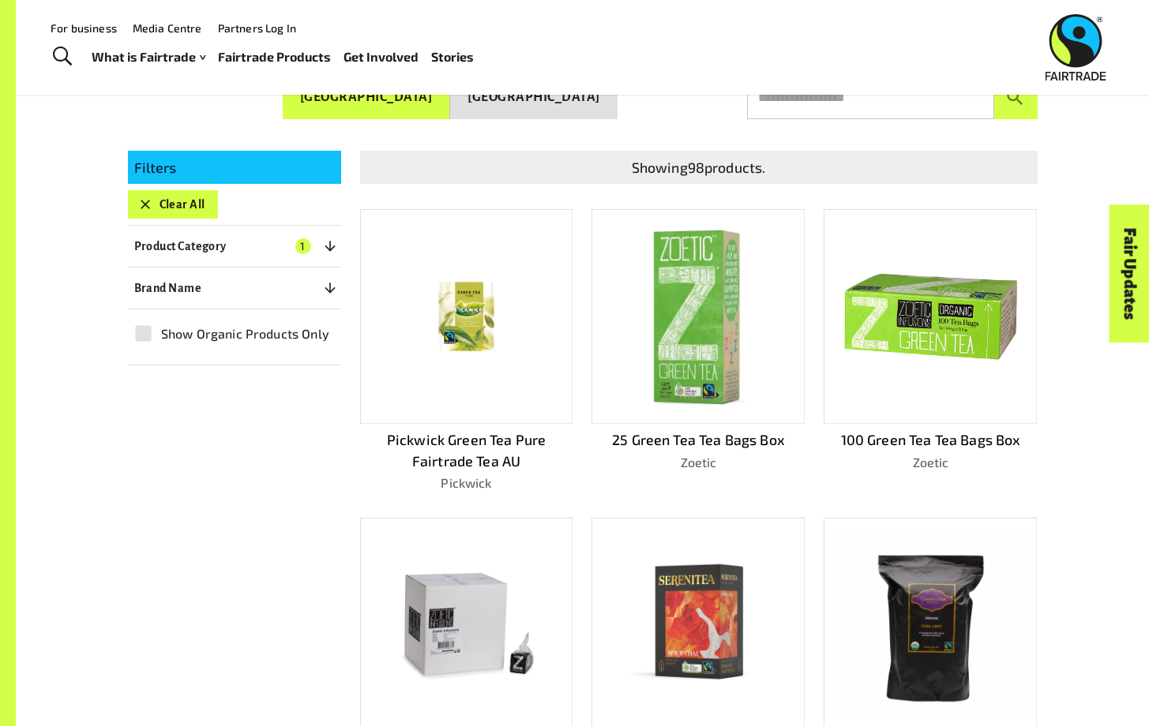
click at [747, 309] on img at bounding box center [698, 317] width 105 height 192
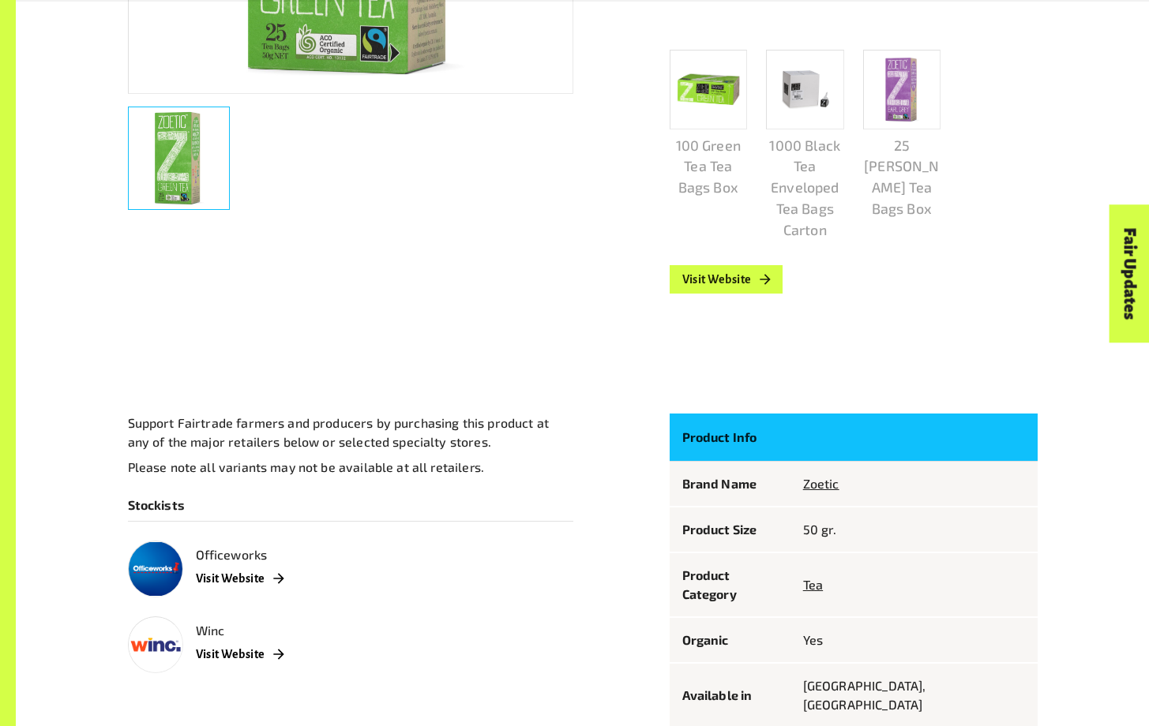
scroll to position [743, 0]
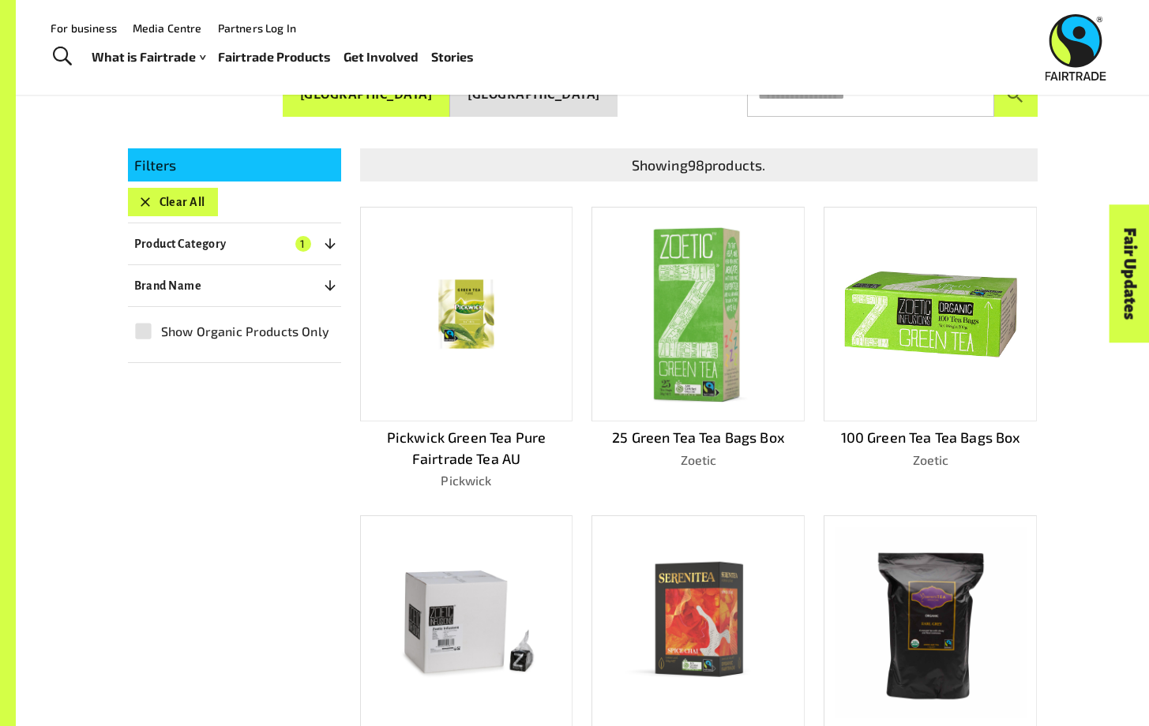
scroll to position [281, 0]
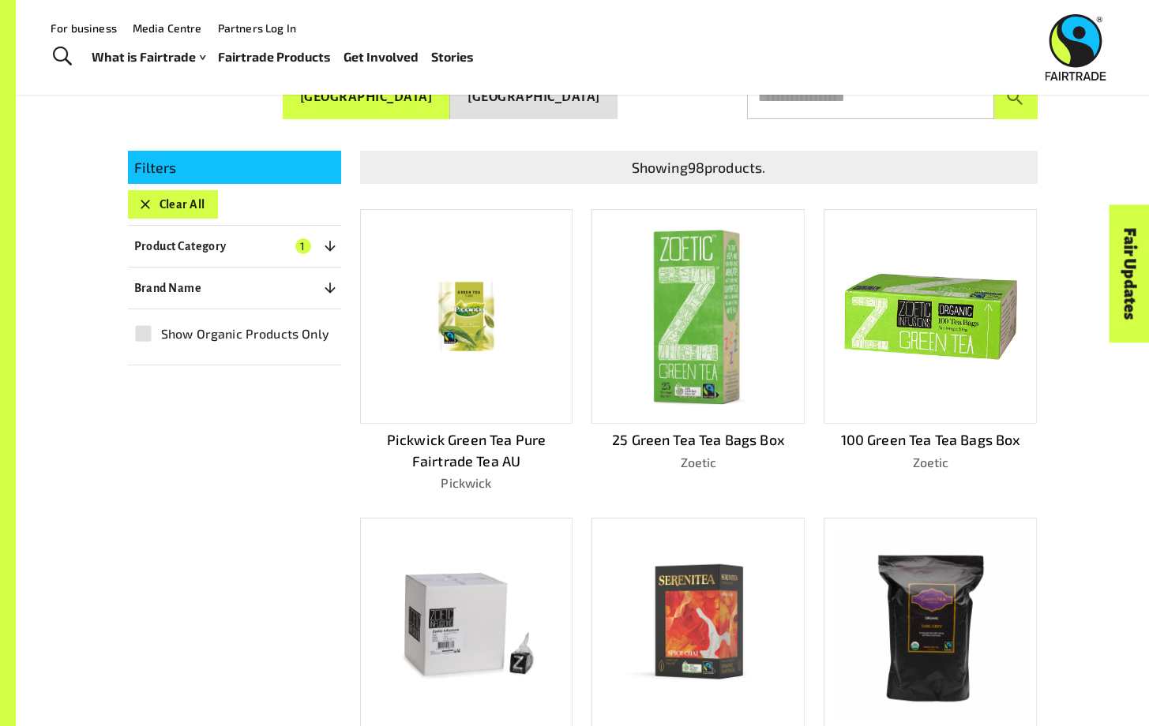
click at [866, 606] on img at bounding box center [930, 625] width 190 height 190
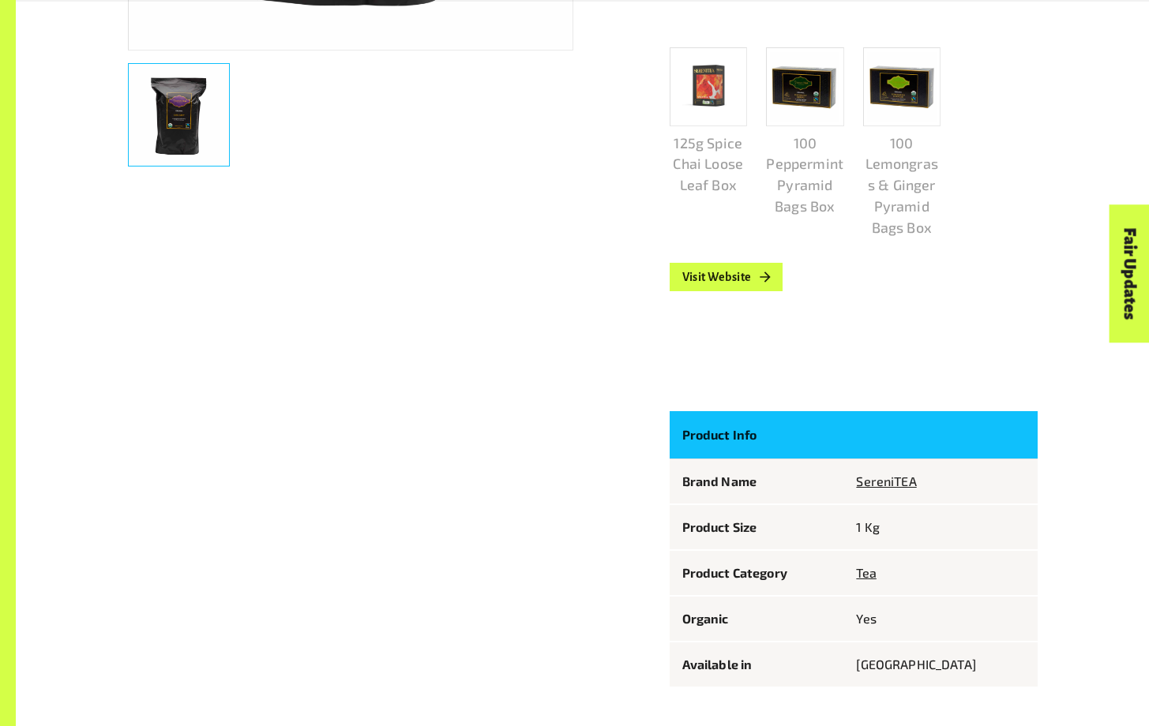
scroll to position [742, 0]
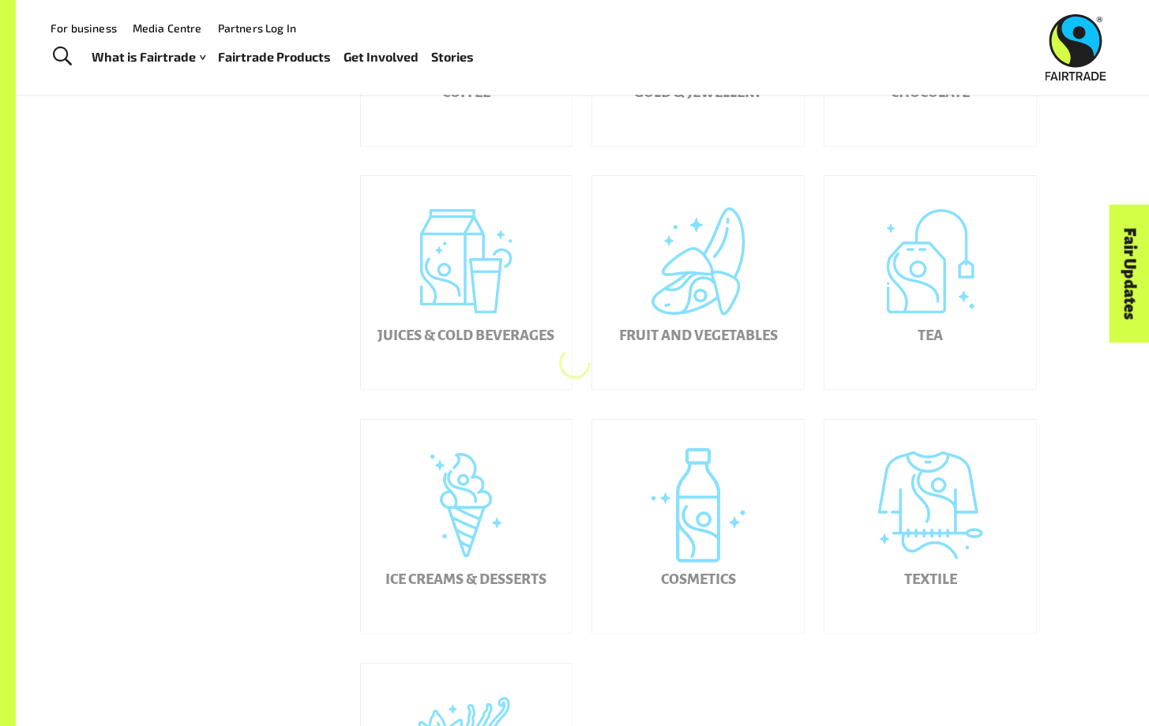
scroll to position [574, 0]
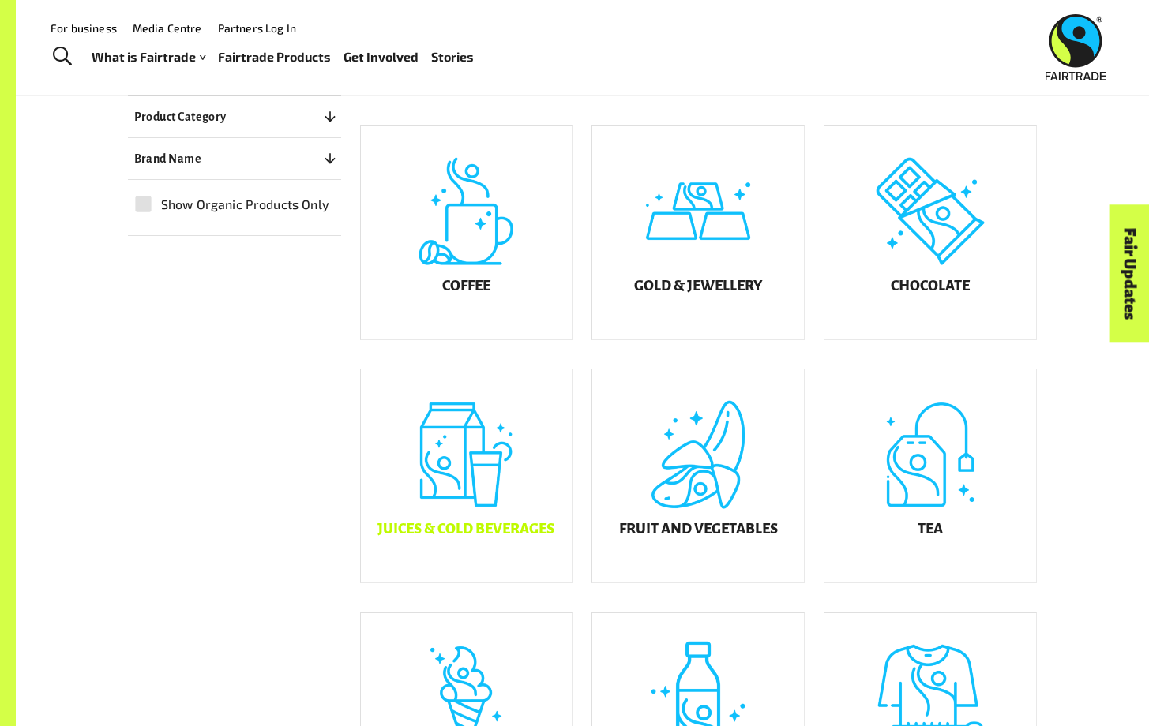
click at [508, 320] on div "Coffee" at bounding box center [467, 232] width 212 height 213
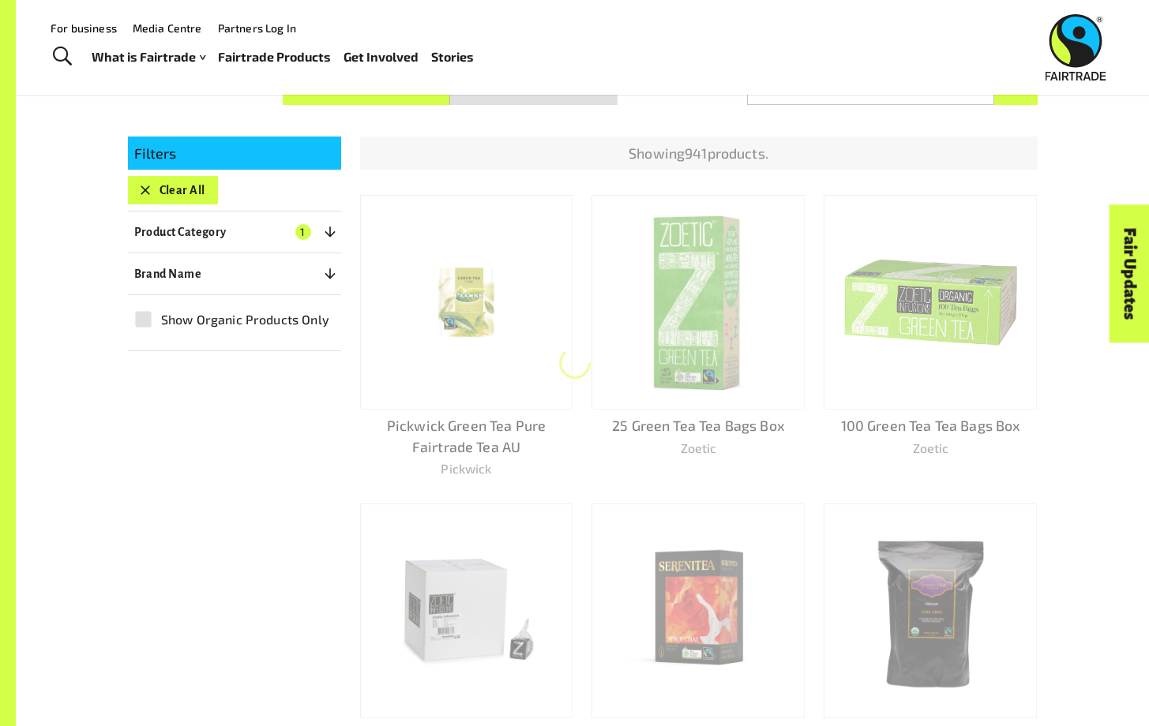
scroll to position [281, 0]
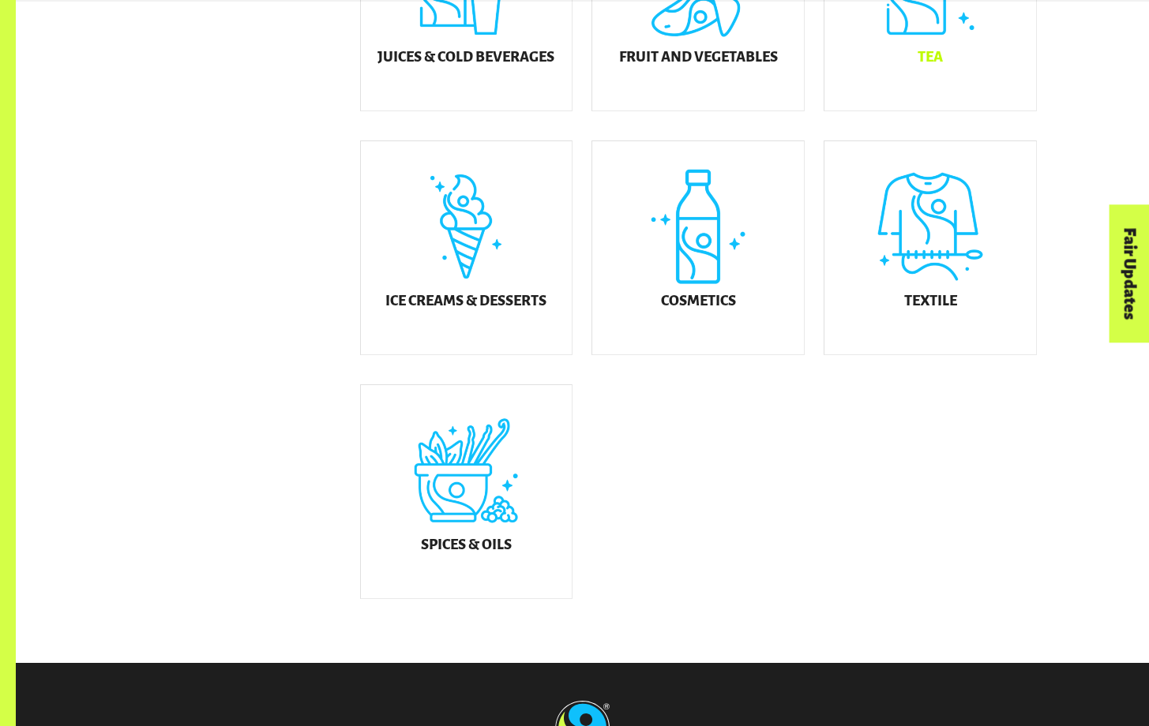
scroll to position [860, 0]
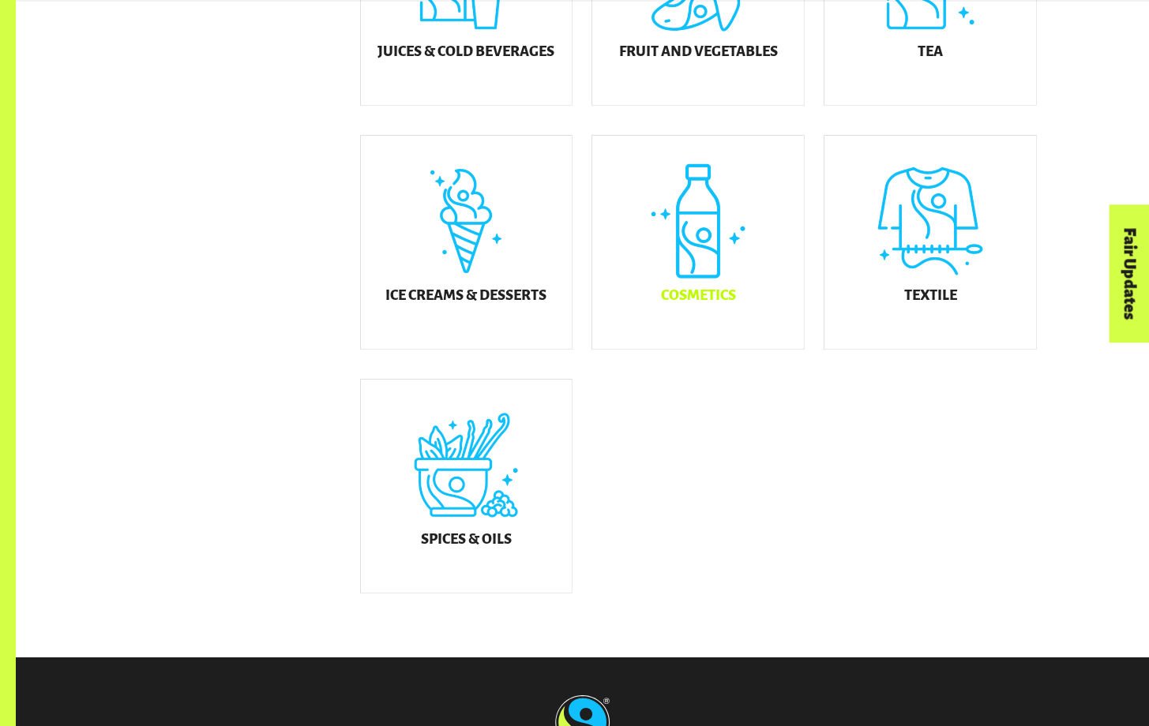
click at [706, 274] on div "Cosmetics" at bounding box center [698, 242] width 212 height 213
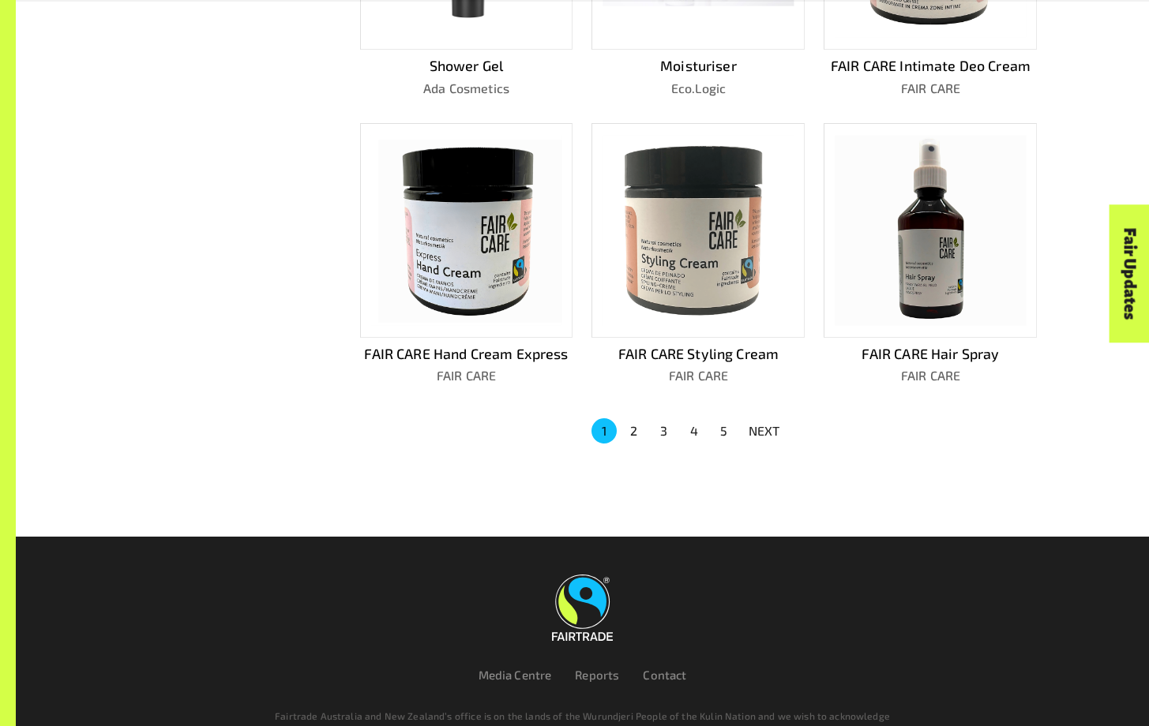
scroll to position [1039, 0]
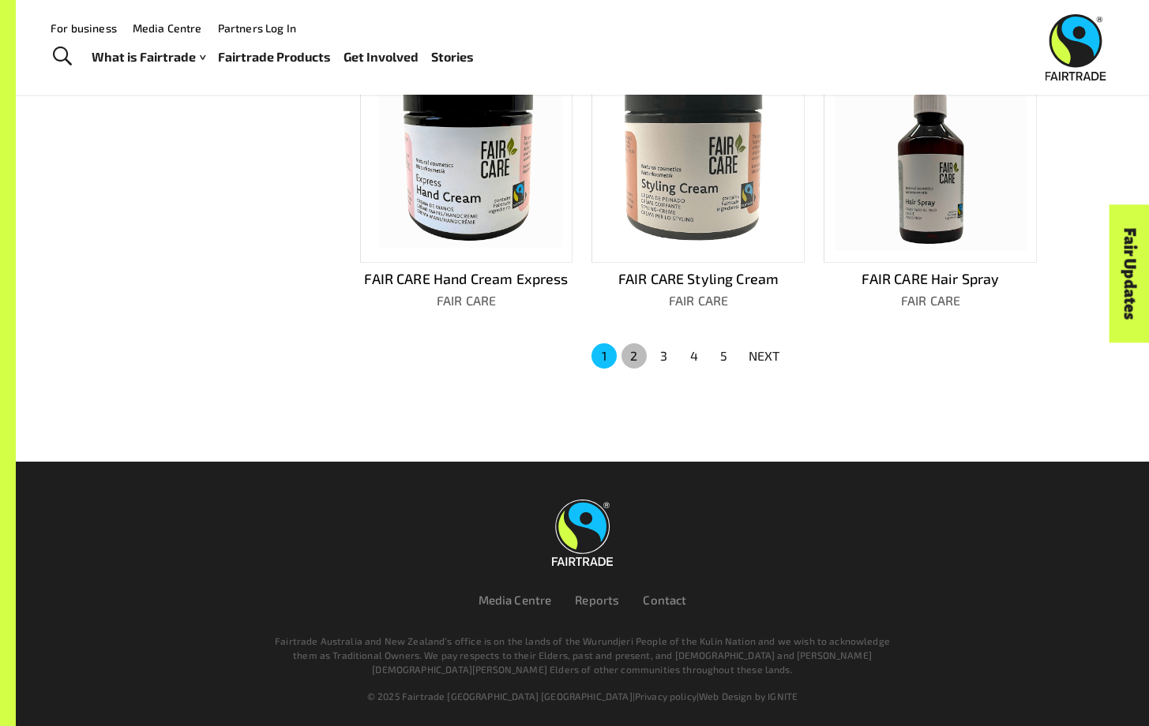
click at [642, 346] on button "2" at bounding box center [633, 355] width 25 height 25
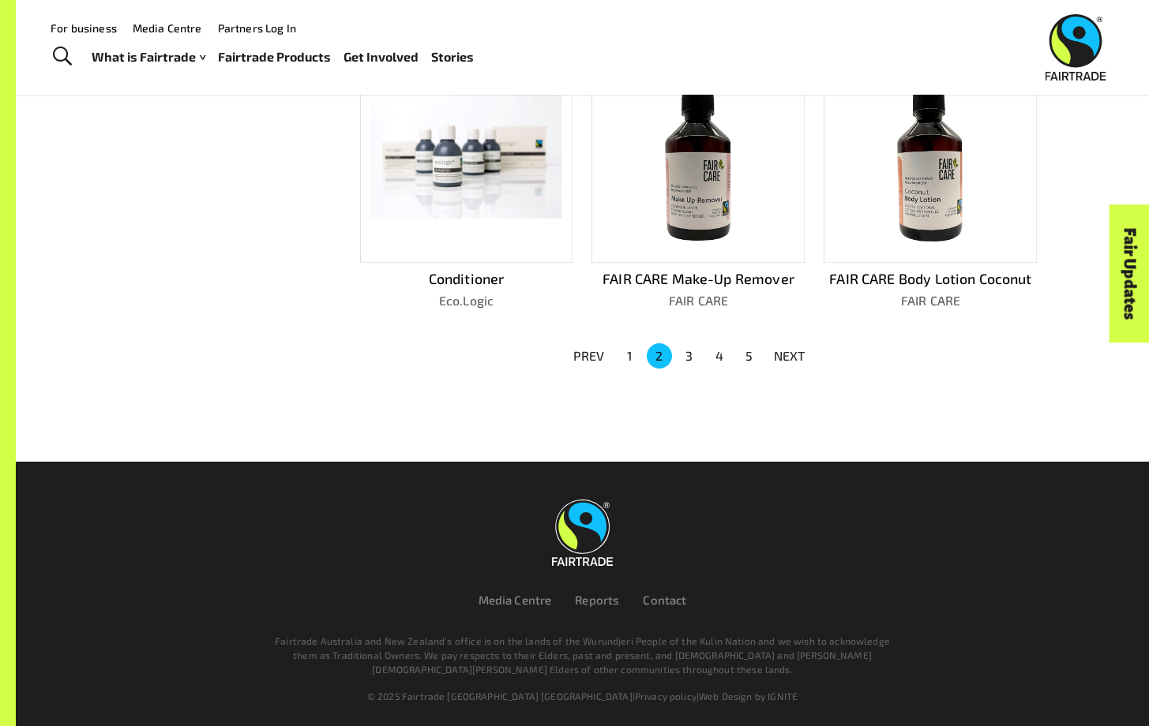
click at [694, 357] on button "3" at bounding box center [688, 355] width 25 height 25
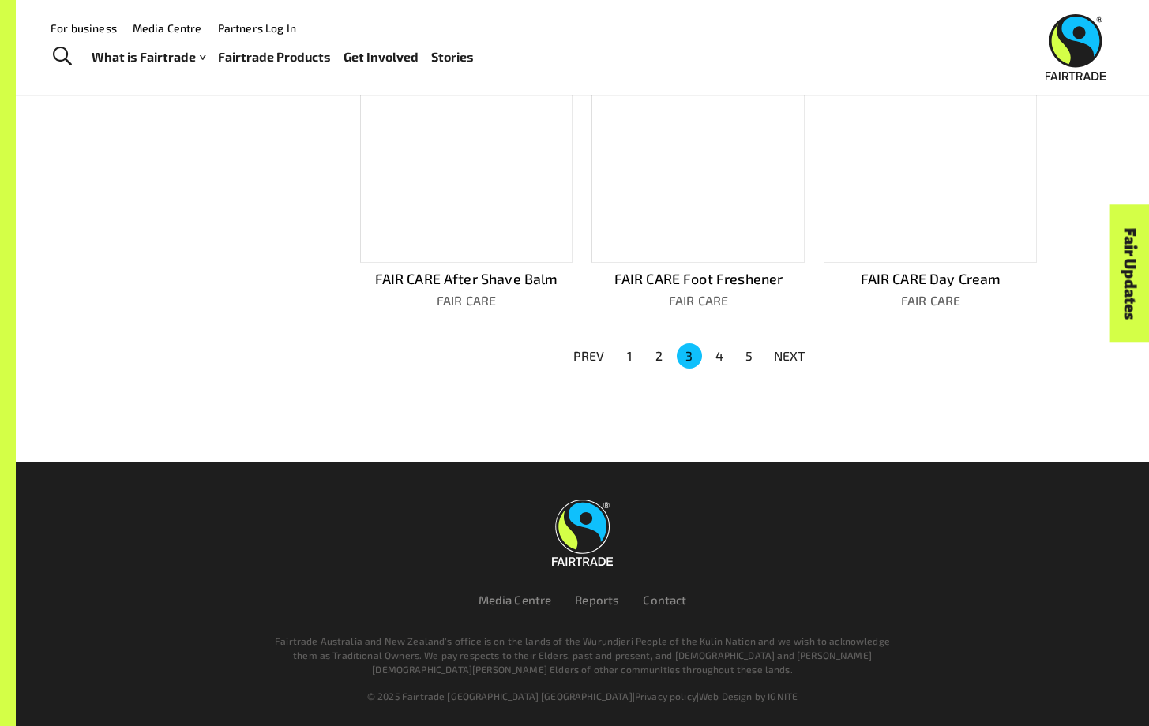
scroll to position [1017, 0]
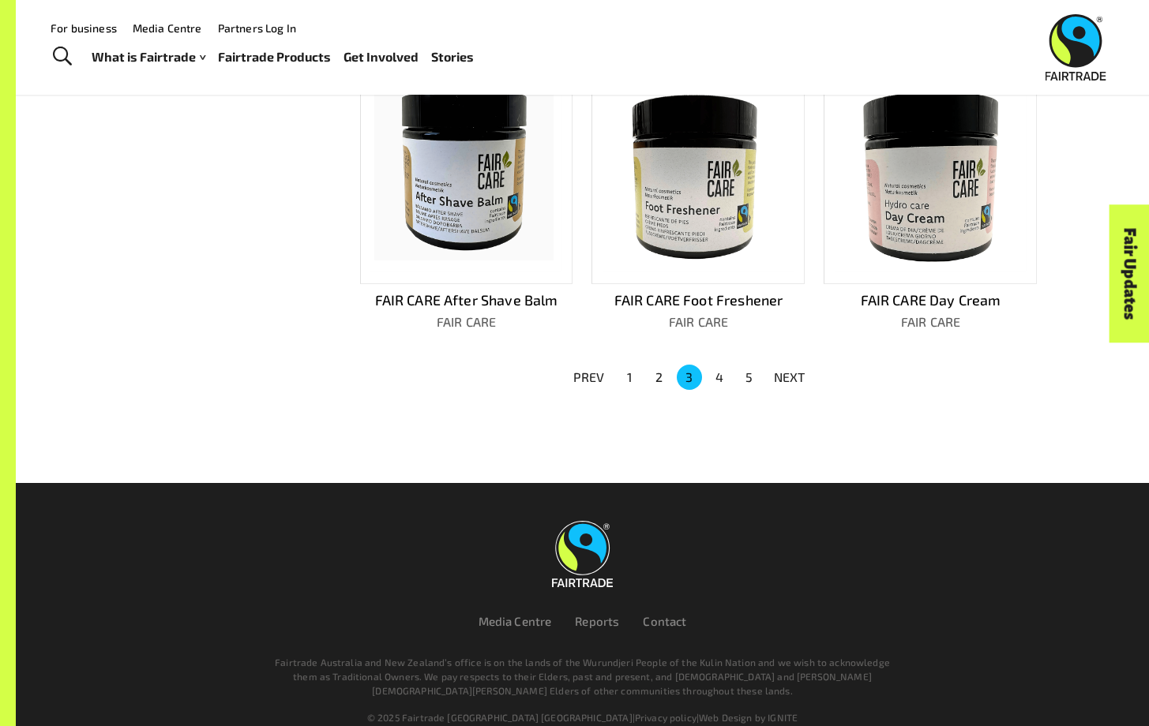
click at [721, 365] on button "4" at bounding box center [718, 377] width 25 height 25
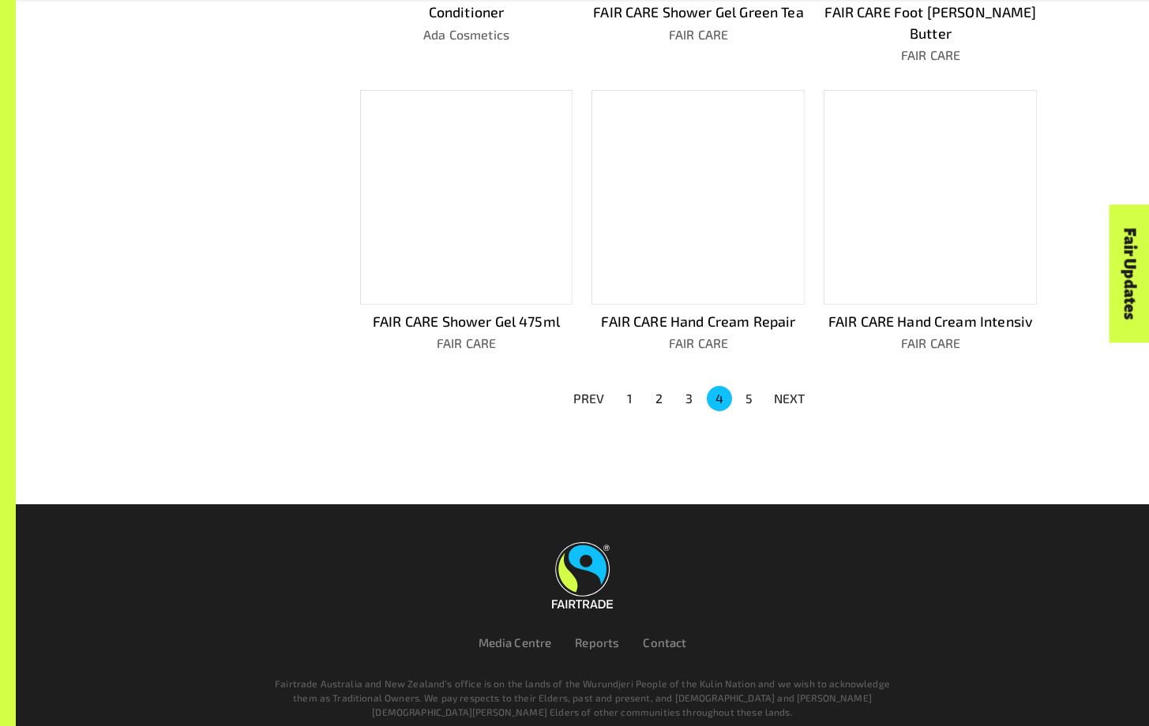
scroll to position [1039, 0]
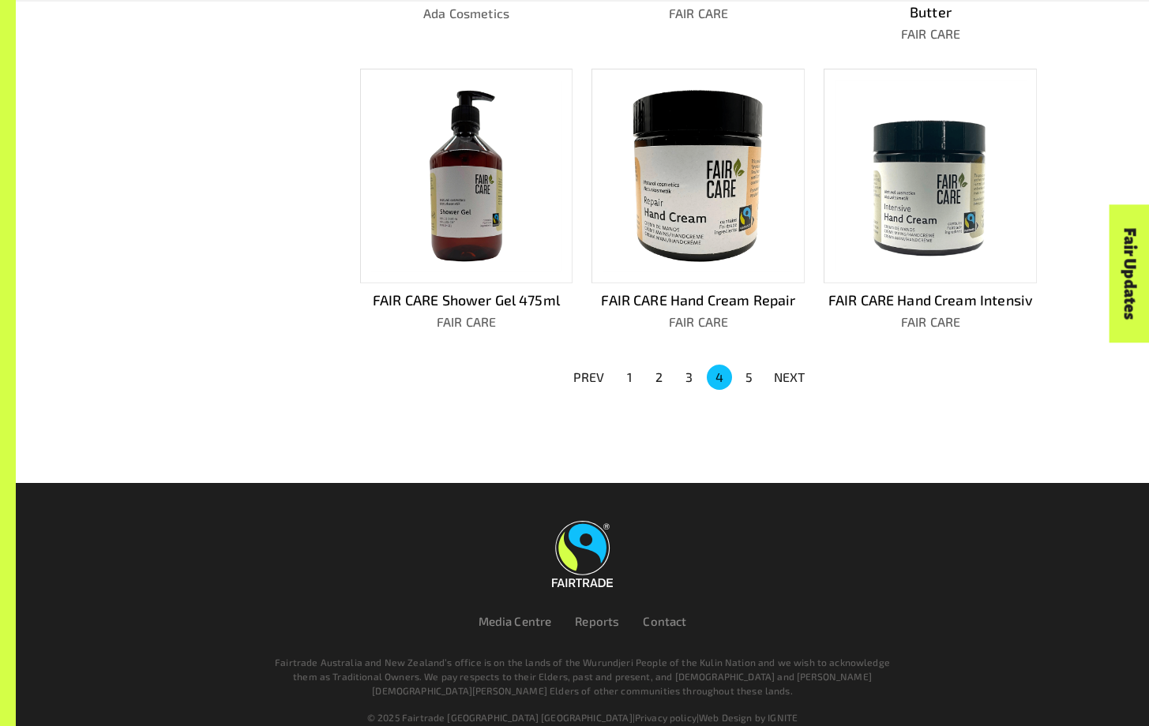
click at [751, 365] on button "5" at bounding box center [748, 377] width 25 height 25
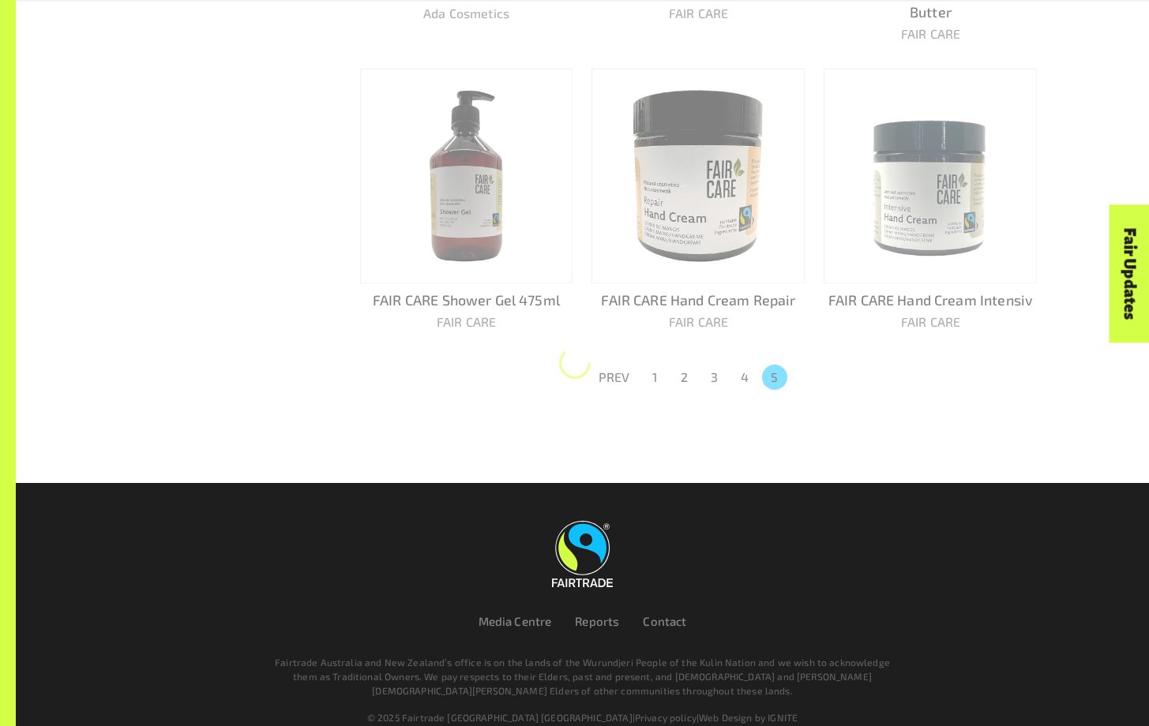
scroll to position [730, 0]
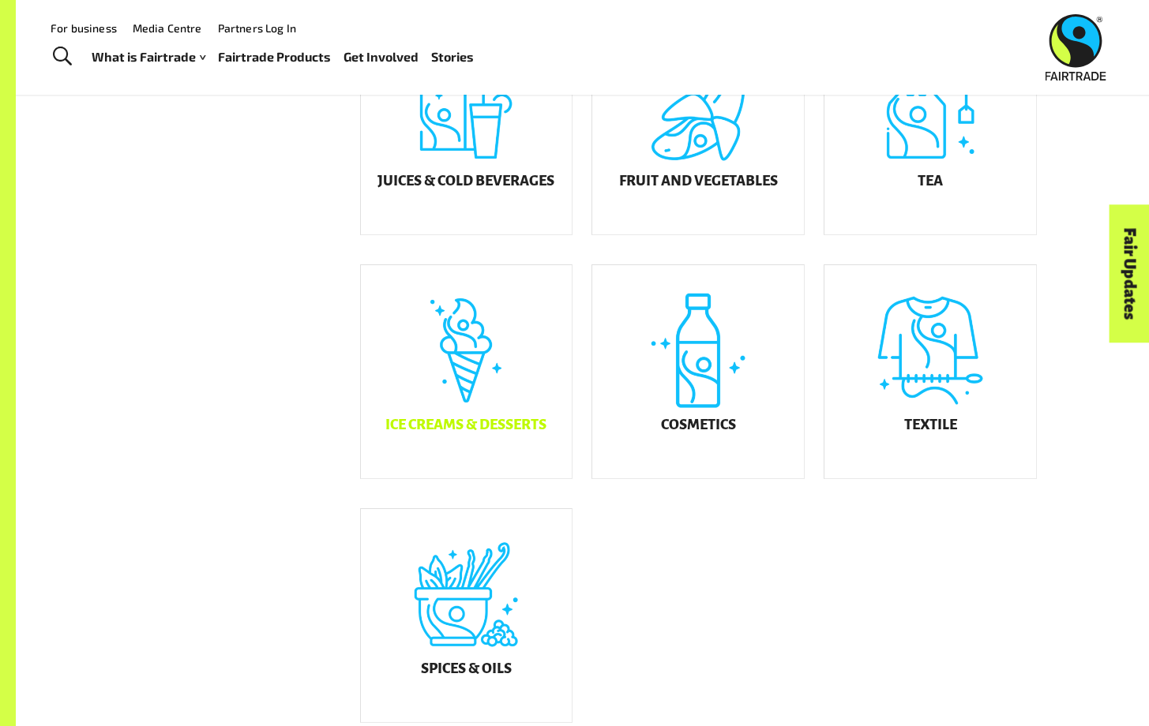
click at [515, 433] on h5 "Ice Creams & Desserts" at bounding box center [465, 426] width 161 height 16
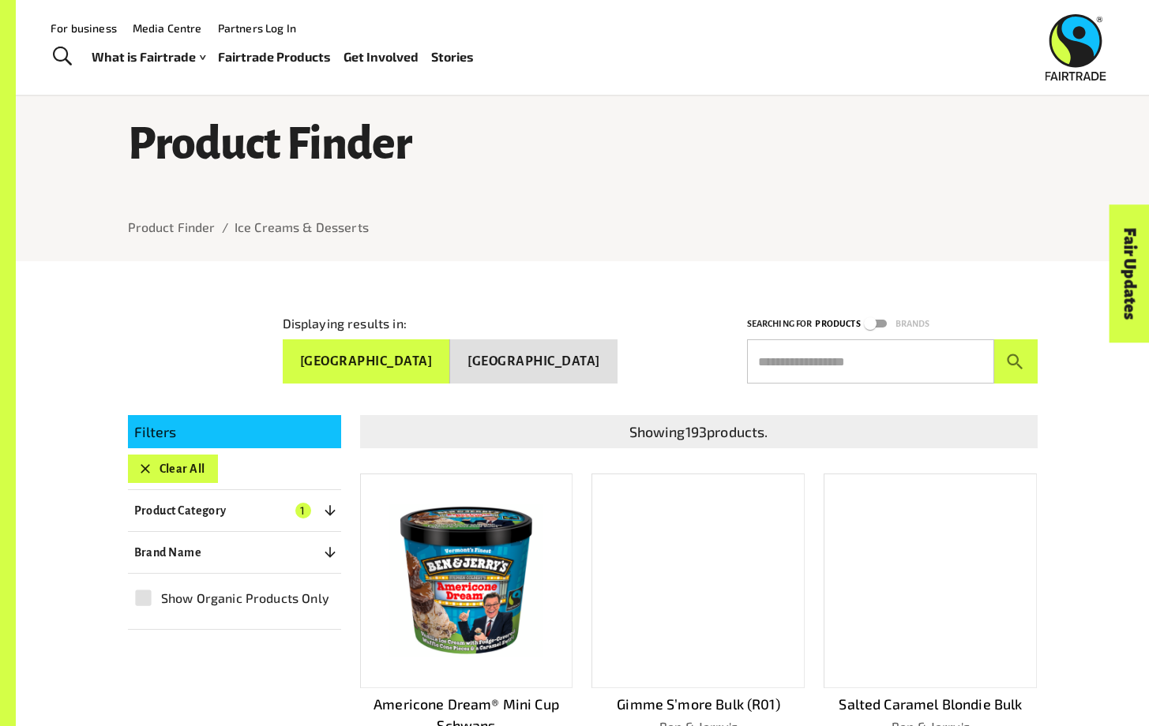
scroll to position [16, 0]
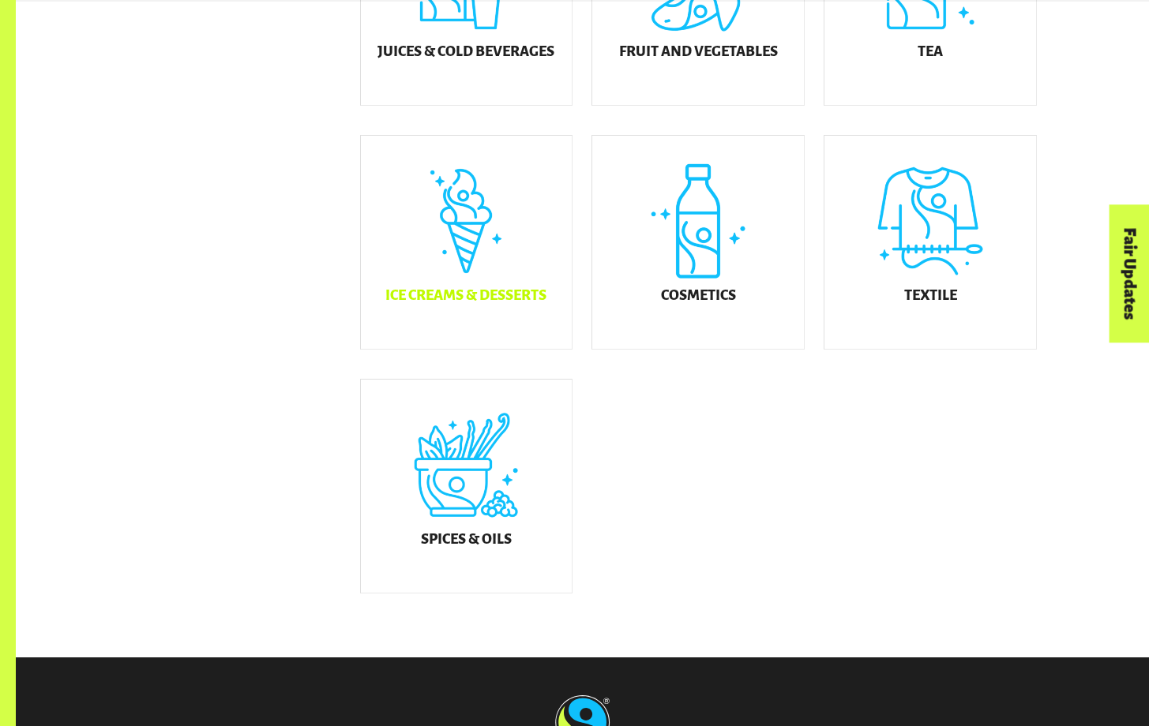
click at [451, 270] on div "Ice Creams & Desserts" at bounding box center [467, 242] width 212 height 213
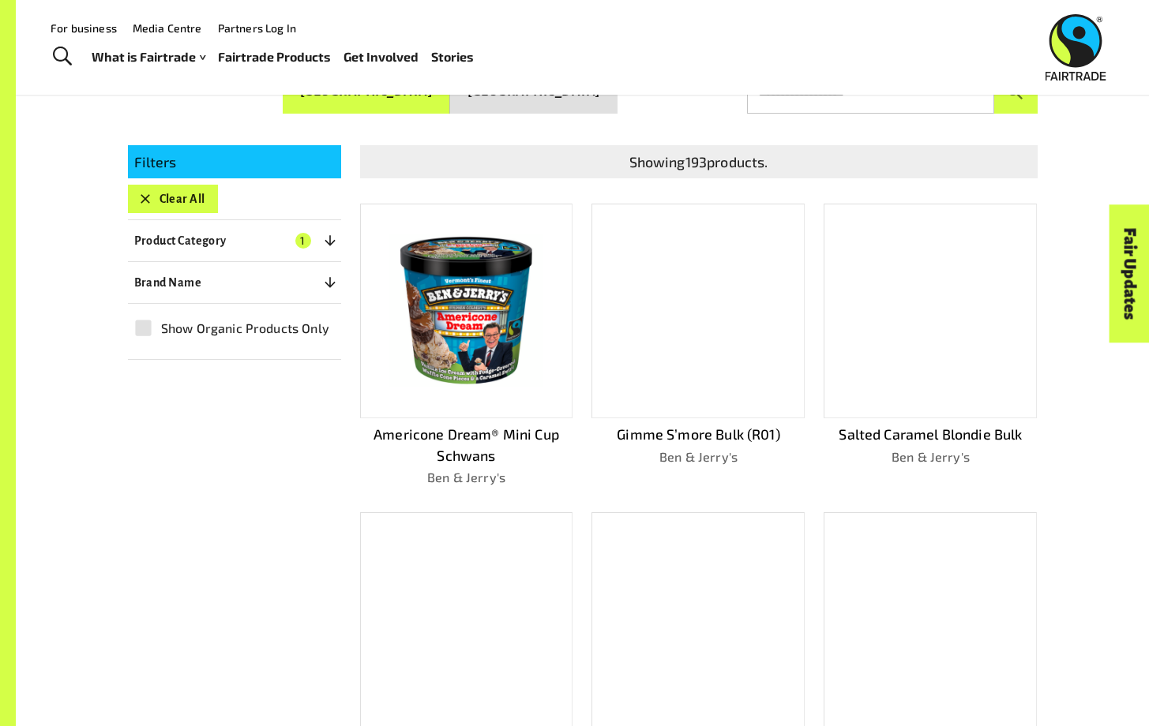
scroll to position [281, 0]
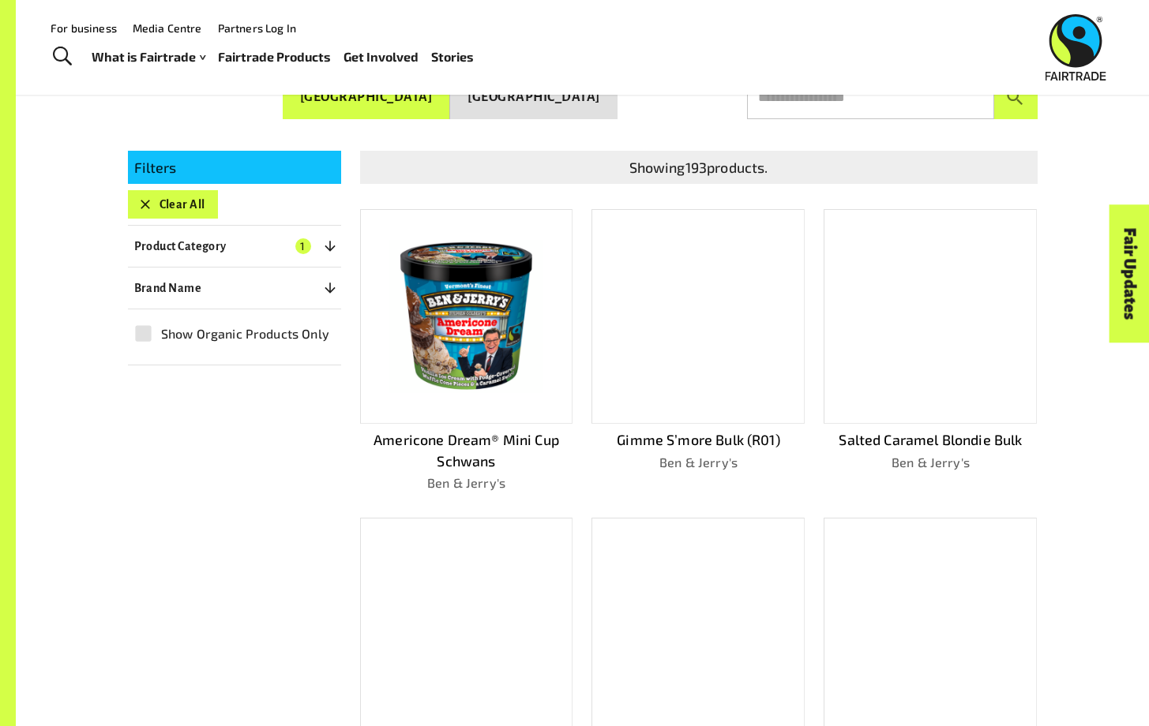
click at [939, 390] on div at bounding box center [929, 316] width 213 height 215
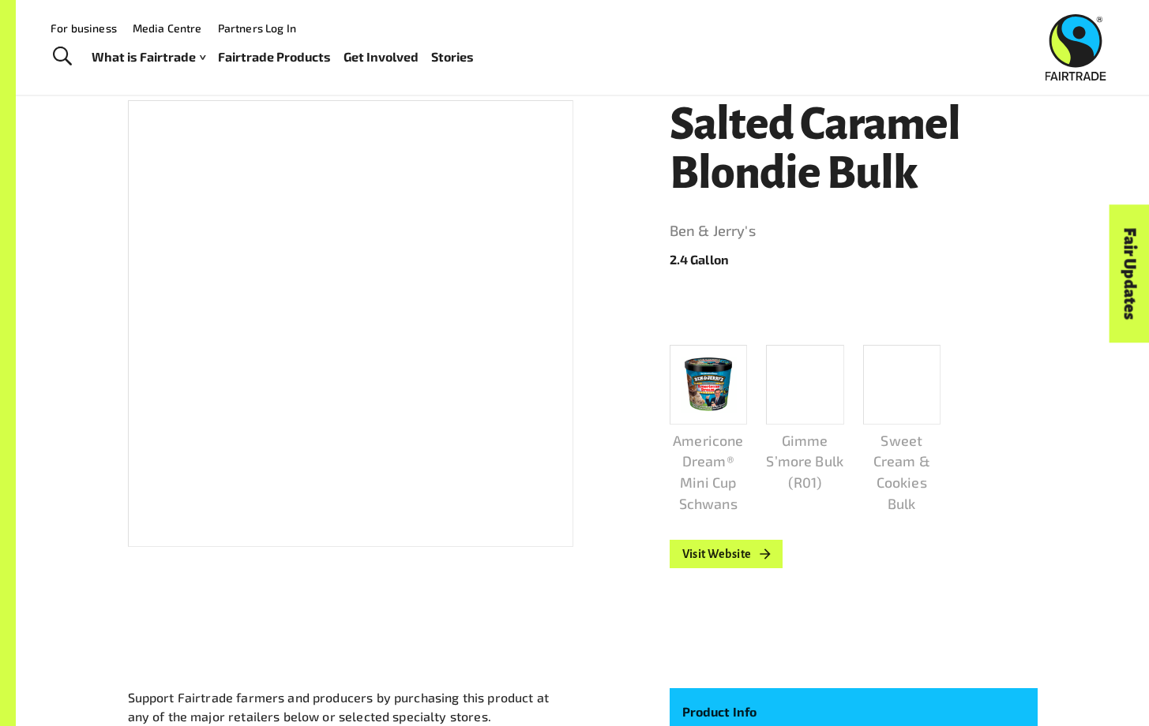
scroll to position [234, 0]
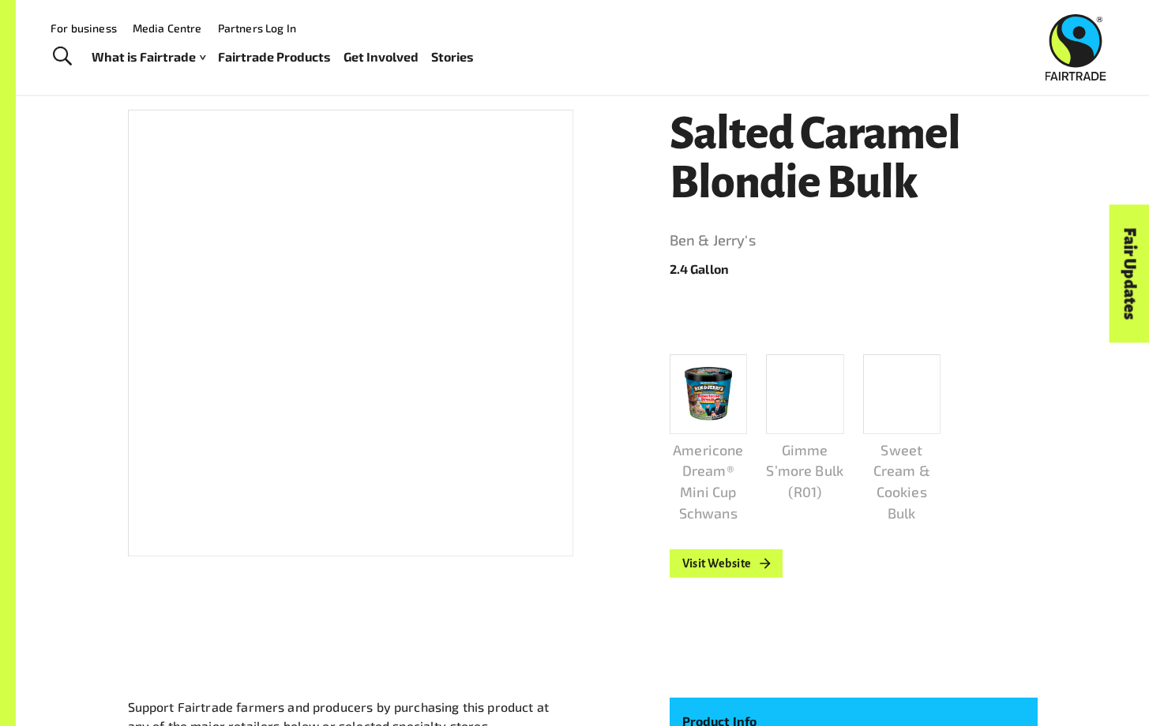
click at [312, 19] on div "For business Media Centre Partners Log In" at bounding box center [391, 27] width 713 height 19
